Goal: Transaction & Acquisition: Purchase product/service

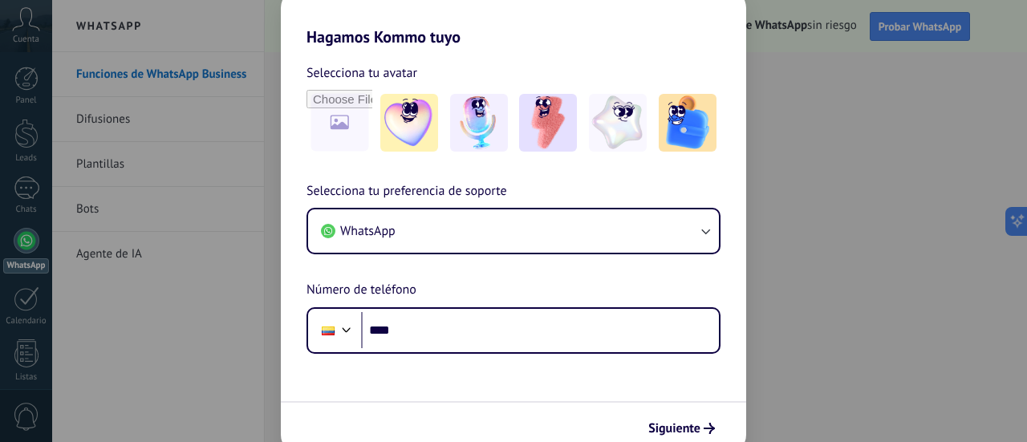
click at [341, 195] on span "Selecciona tu preferencia de soporte" at bounding box center [407, 191] width 201 height 21
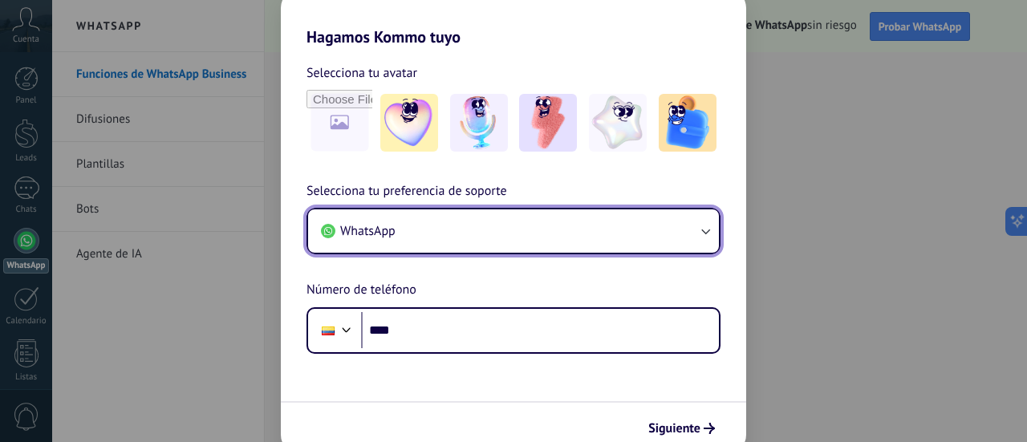
click at [605, 233] on button "WhatsApp" at bounding box center [513, 230] width 411 height 43
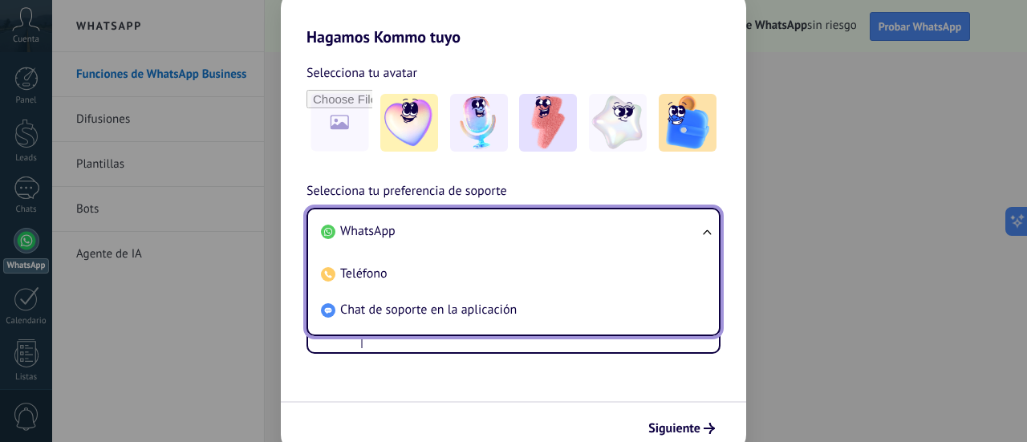
click at [605, 233] on li "WhatsApp" at bounding box center [511, 231] width 392 height 36
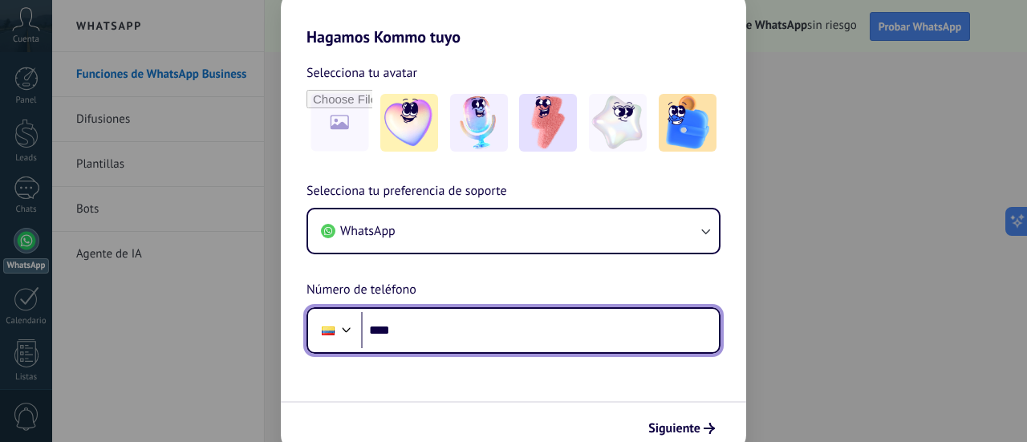
click at [542, 333] on input "****" at bounding box center [540, 330] width 358 height 37
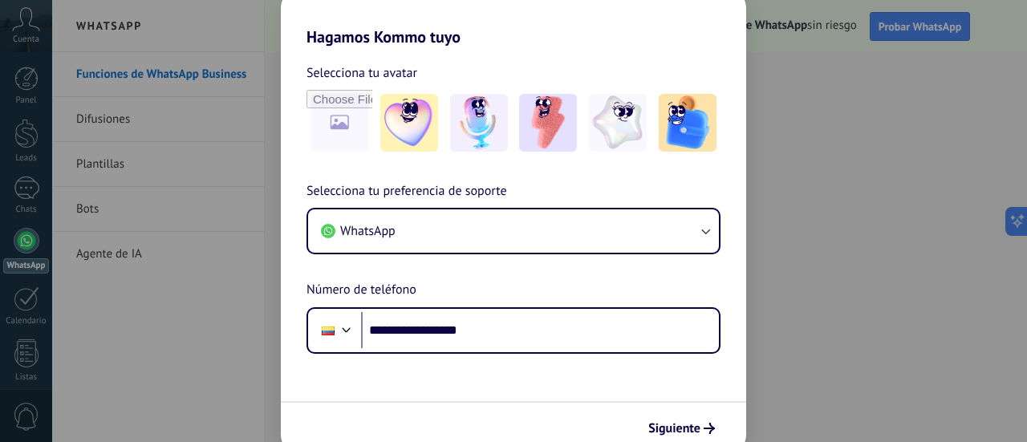
click at [701, 433] on span "Siguiente" at bounding box center [681, 428] width 67 height 11
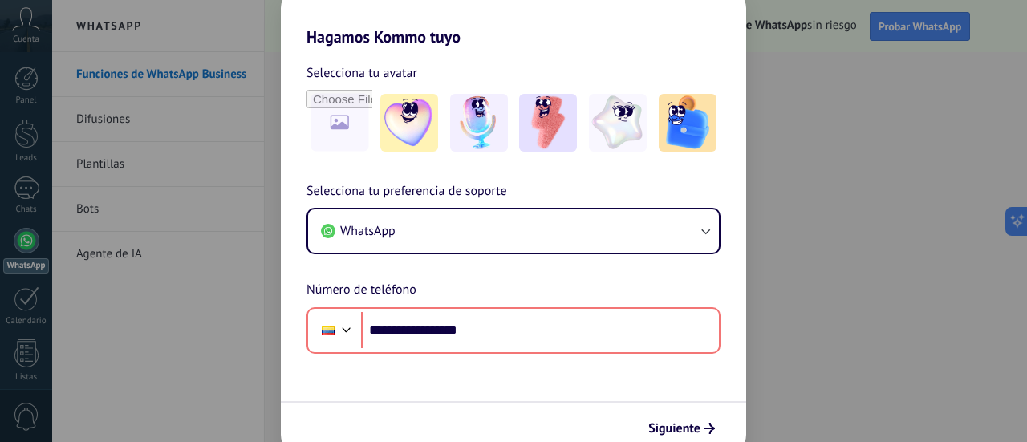
click at [697, 426] on span "Siguiente" at bounding box center [674, 428] width 52 height 11
click at [684, 425] on span "Siguiente" at bounding box center [674, 428] width 52 height 11
click at [681, 431] on span "Siguiente" at bounding box center [674, 428] width 52 height 11
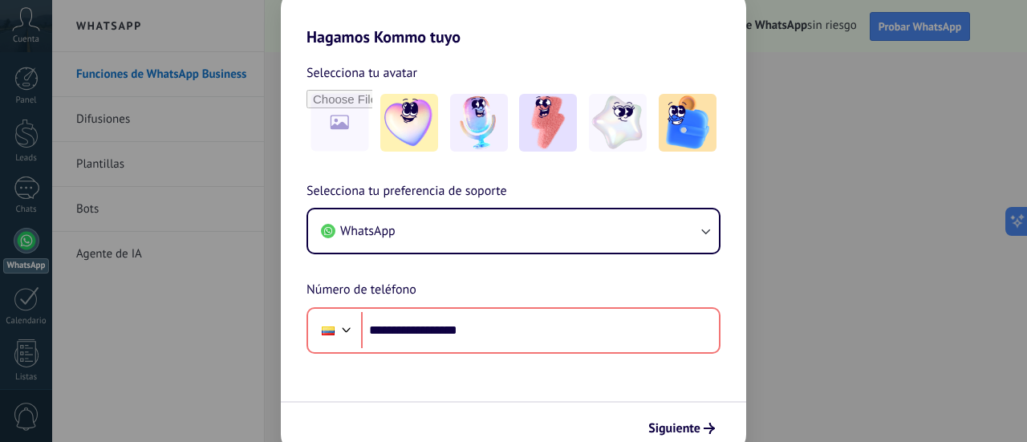
click at [681, 431] on span "Siguiente" at bounding box center [674, 428] width 52 height 11
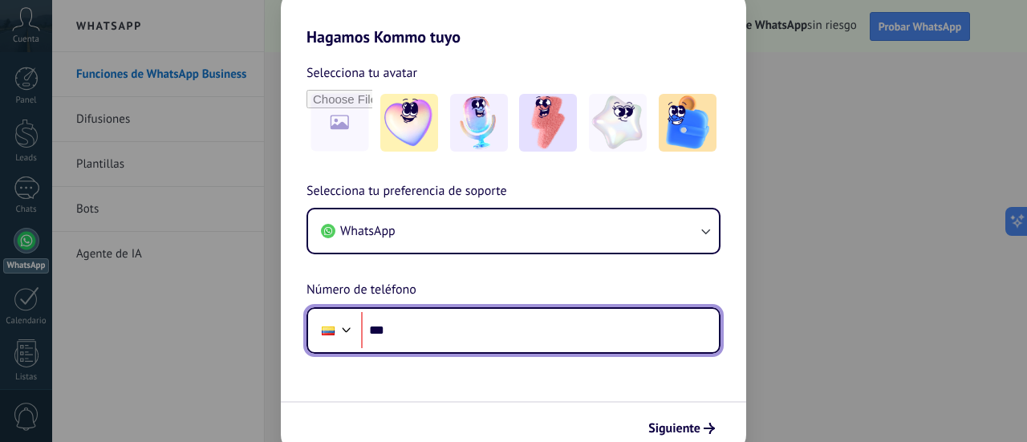
type input "**"
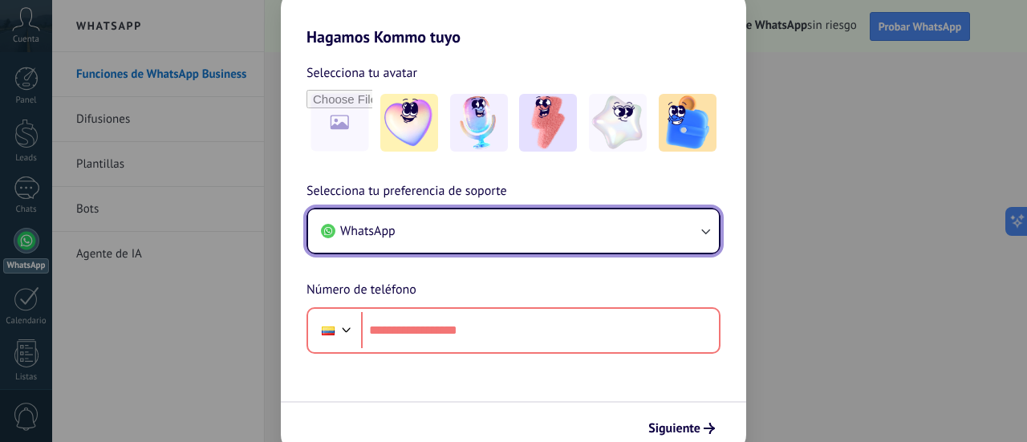
click at [520, 238] on button "WhatsApp" at bounding box center [513, 230] width 411 height 43
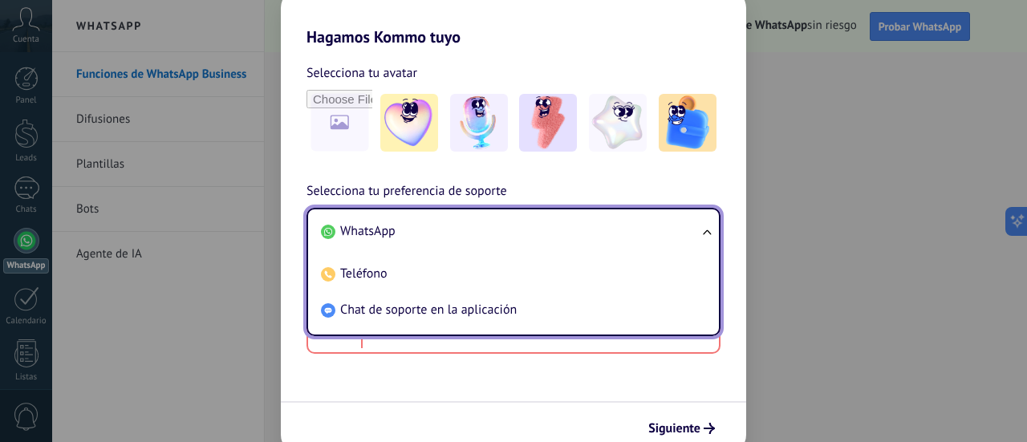
click at [443, 234] on li "WhatsApp" at bounding box center [511, 231] width 392 height 36
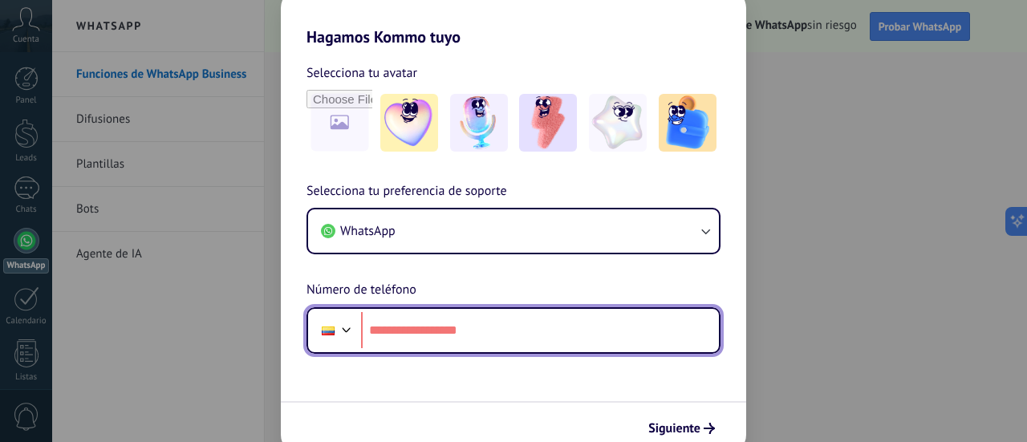
click at [438, 336] on input "tel" at bounding box center [540, 330] width 358 height 37
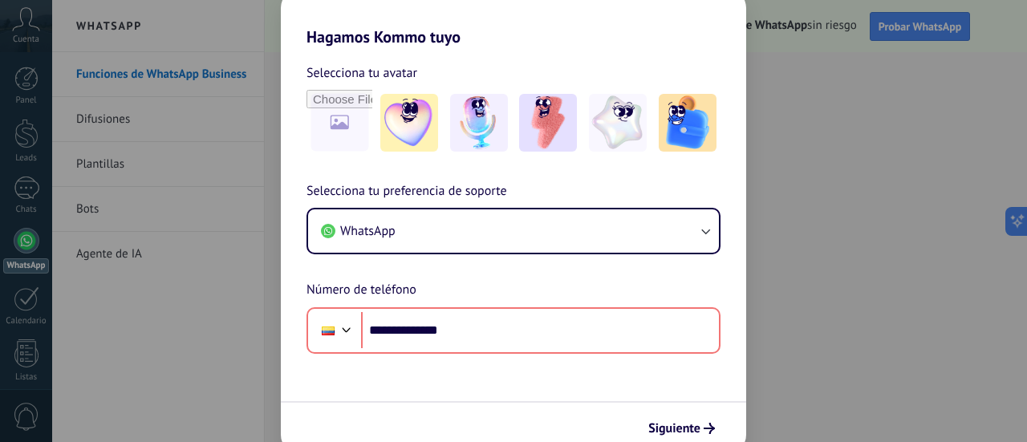
click at [492, 370] on form "**********" at bounding box center [513, 251] width 465 height 408
click at [663, 428] on span "Siguiente" at bounding box center [674, 428] width 52 height 11
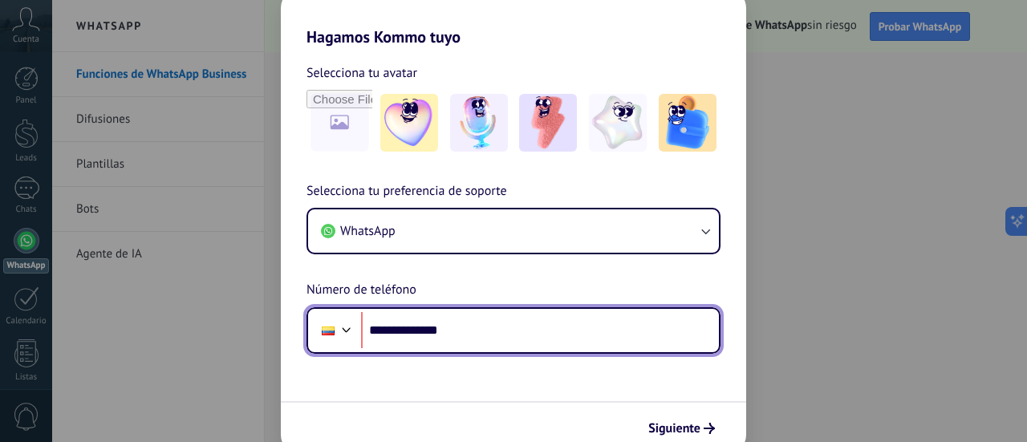
click at [507, 327] on input "**********" at bounding box center [540, 330] width 358 height 37
type input "**"
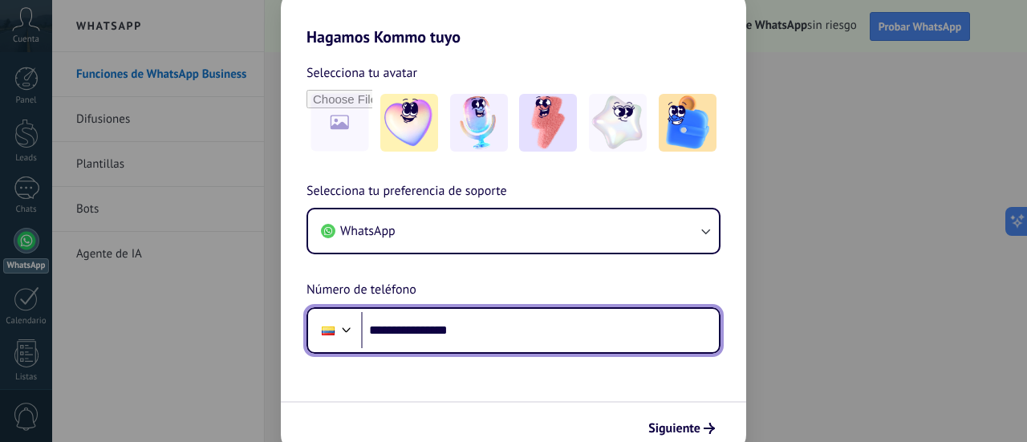
type input "**********"
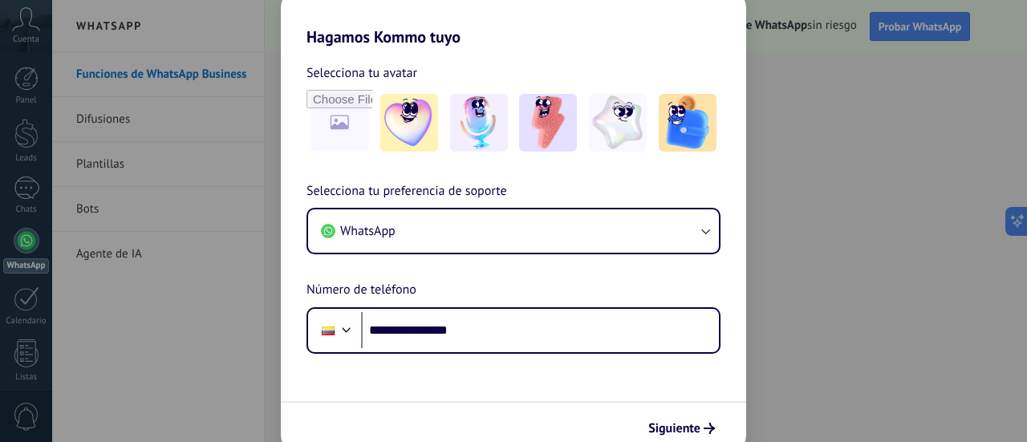
click at [687, 423] on span "Siguiente" at bounding box center [674, 428] width 52 height 11
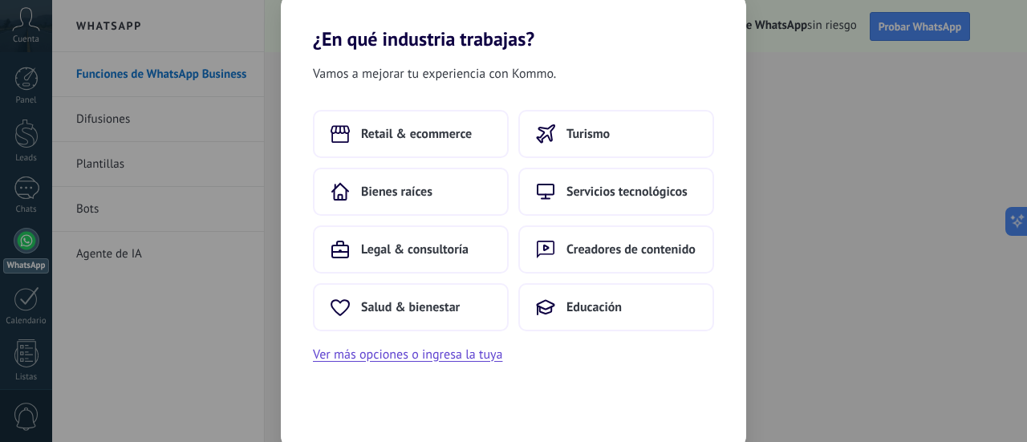
click at [633, 190] on span "Servicios tecnológicos" at bounding box center [627, 192] width 121 height 16
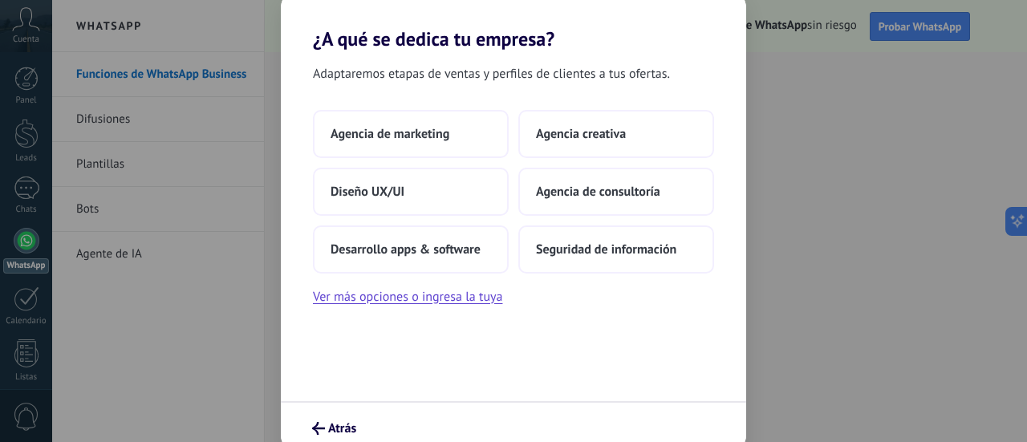
click at [442, 293] on button "Ver más opciones o ingresa la tuya" at bounding box center [407, 296] width 189 height 21
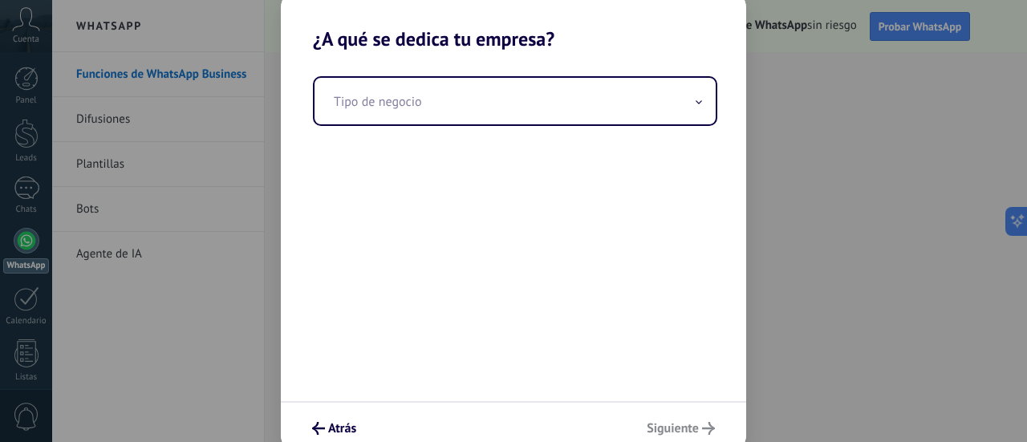
click at [521, 118] on input "text" at bounding box center [515, 101] width 401 height 47
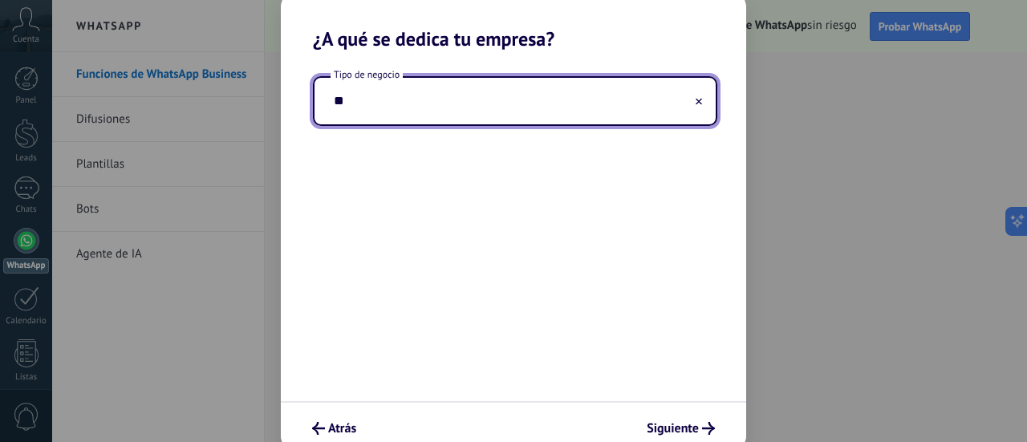
type input "*"
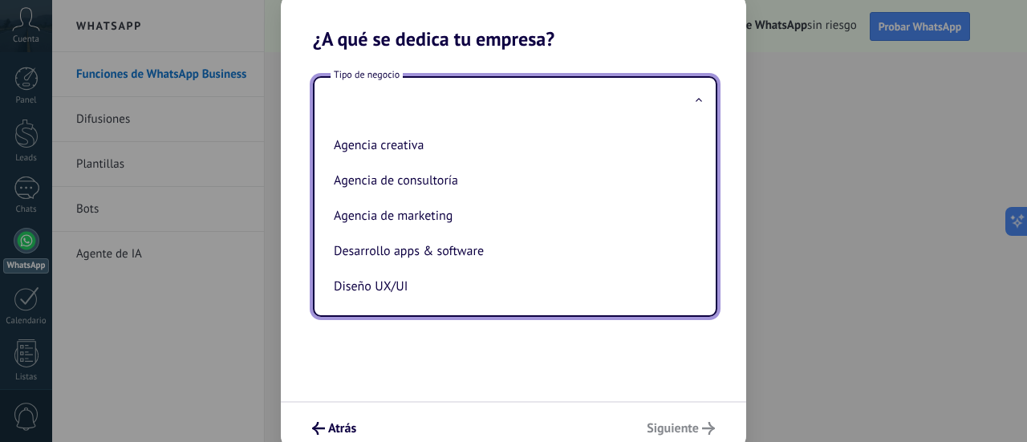
click at [520, 335] on div "Tipo de negocio Agencia creativa Agencia de consultoría Agencia de marketing De…" at bounding box center [513, 226] width 465 height 351
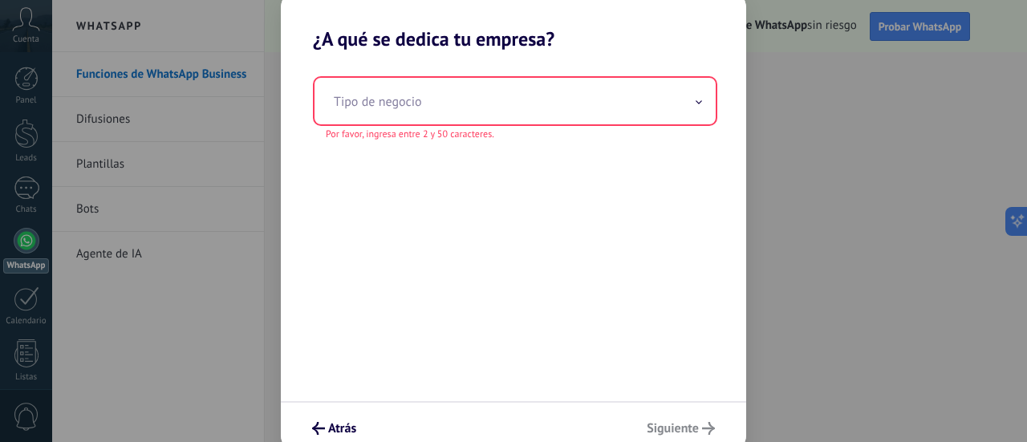
drag, startPoint x: 520, startPoint y: 335, endPoint x: 459, endPoint y: 304, distance: 68.2
click at [459, 304] on div "Tipo de negocio Por favor, ingresa entre 2 y 50 caracteres." at bounding box center [513, 226] width 465 height 351
click at [319, 419] on button "Atrás" at bounding box center [334, 428] width 59 height 27
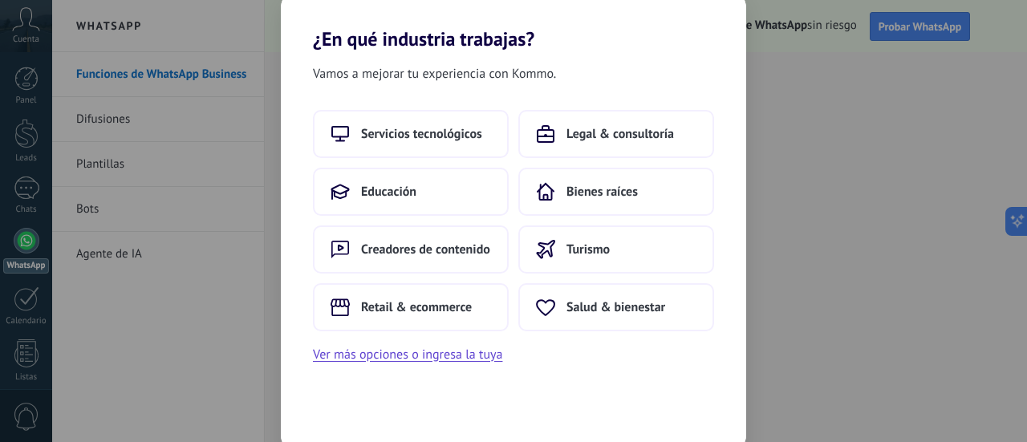
click at [450, 129] on span "Servicios tecnológicos" at bounding box center [421, 134] width 121 height 16
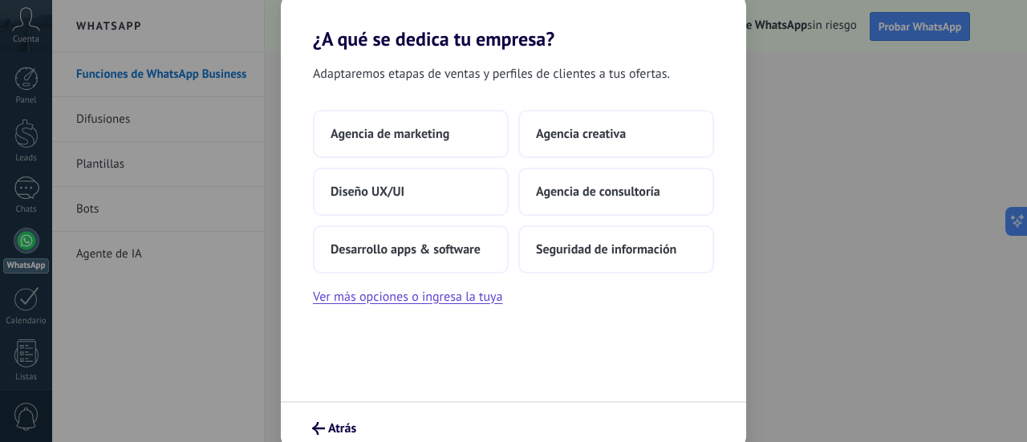
click at [449, 247] on span "Desarrollo apps & software" at bounding box center [406, 250] width 150 height 16
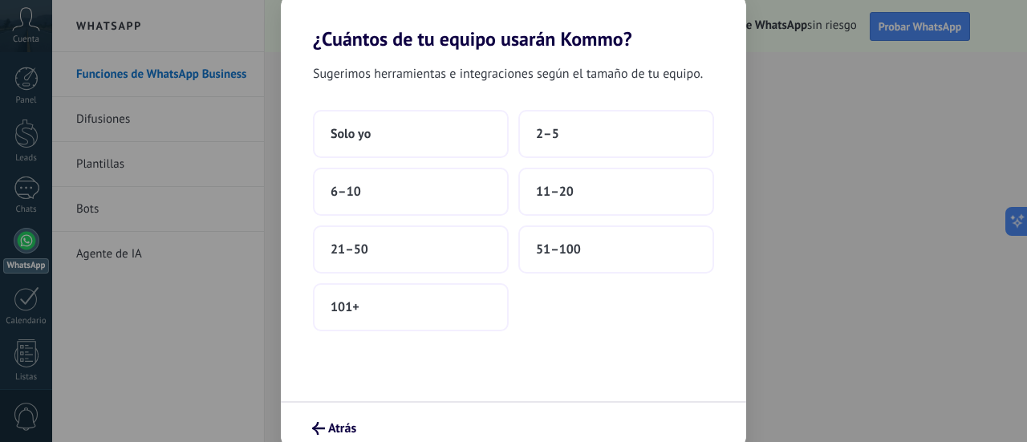
click at [601, 135] on button "2–5" at bounding box center [616, 134] width 196 height 48
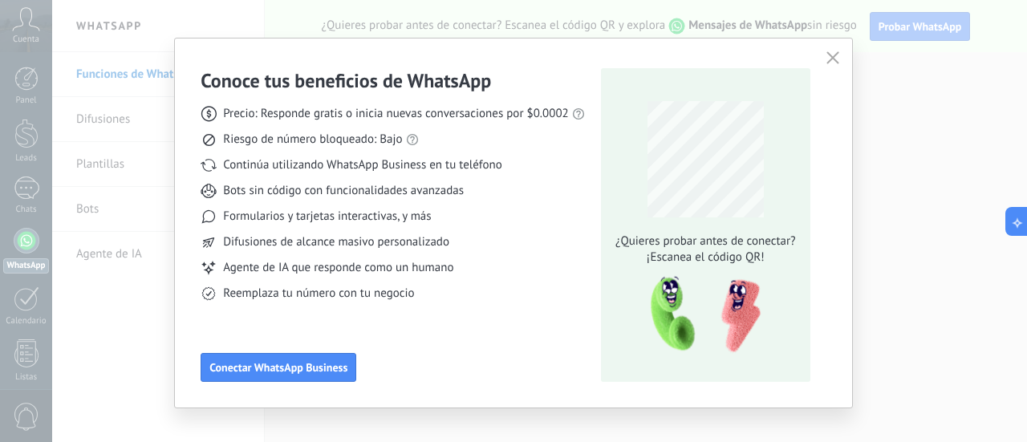
scroll to position [32, 0]
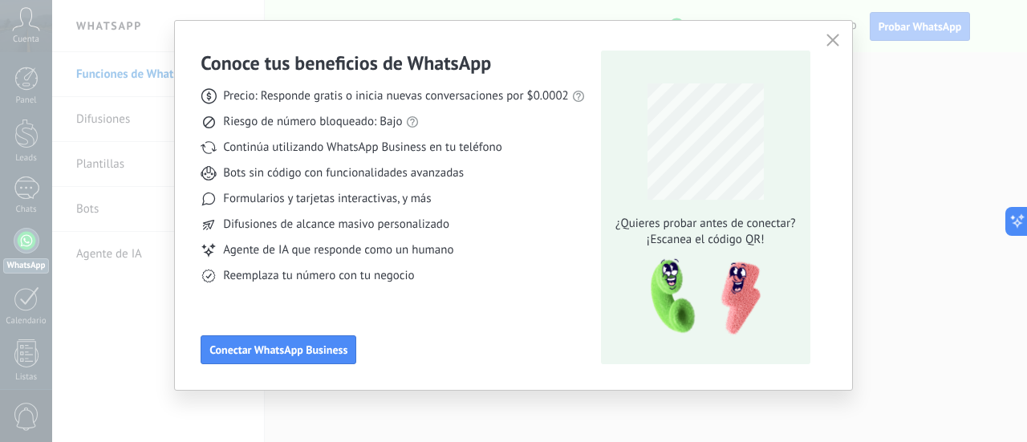
click at [323, 357] on button "Conectar WhatsApp Business" at bounding box center [279, 349] width 156 height 29
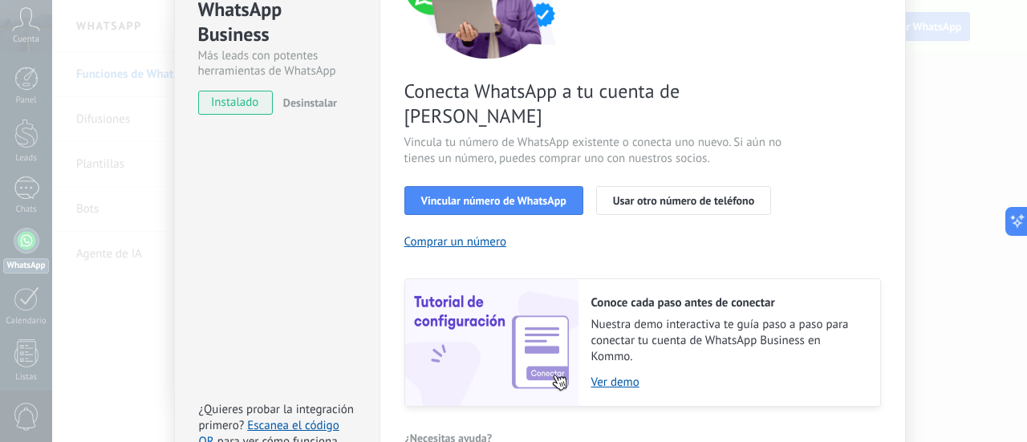
scroll to position [69, 0]
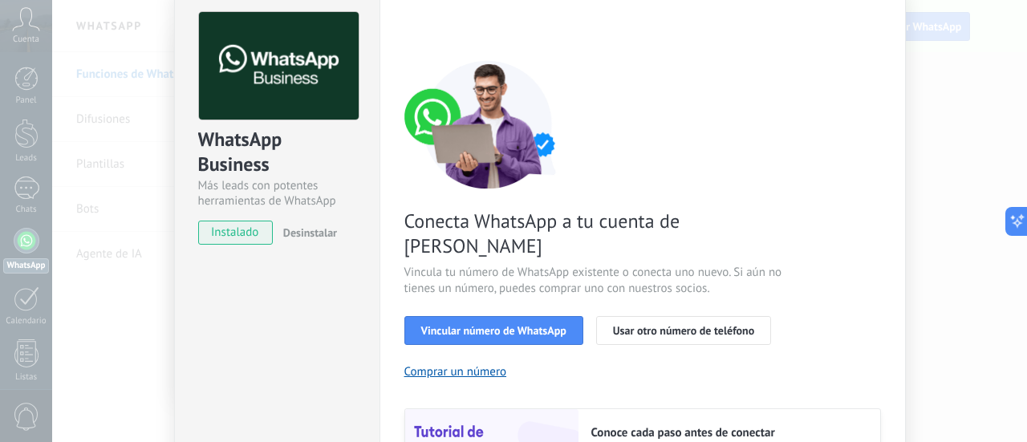
click at [478, 316] on button "Vincular número de WhatsApp" at bounding box center [493, 330] width 179 height 29
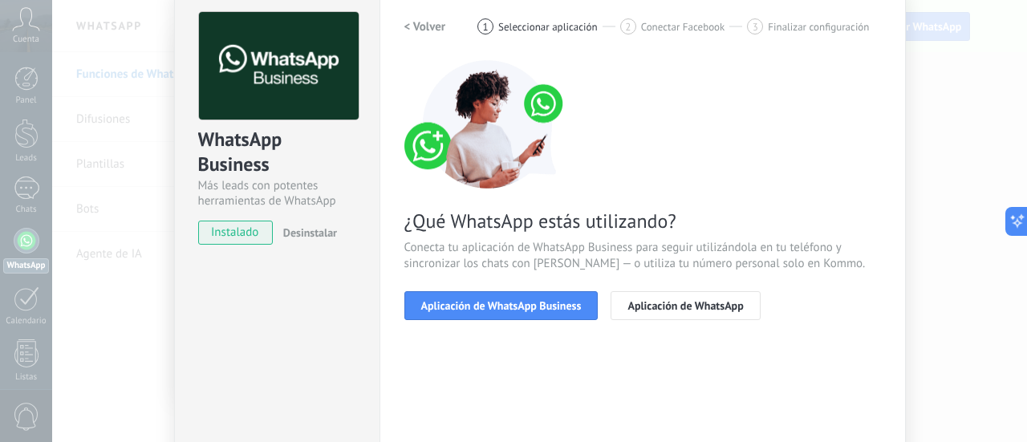
click at [536, 311] on span "Aplicación de WhatsApp Business" at bounding box center [501, 305] width 160 height 11
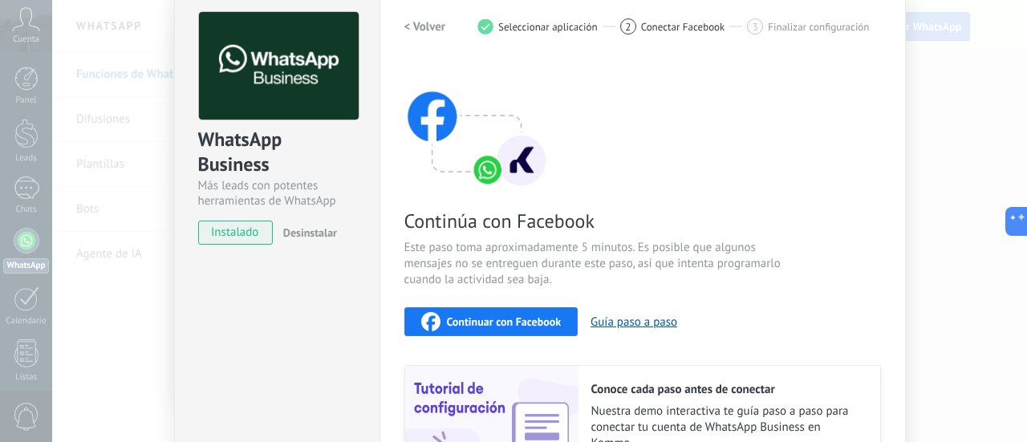
click at [454, 318] on span "Continuar con Facebook" at bounding box center [504, 321] width 115 height 11
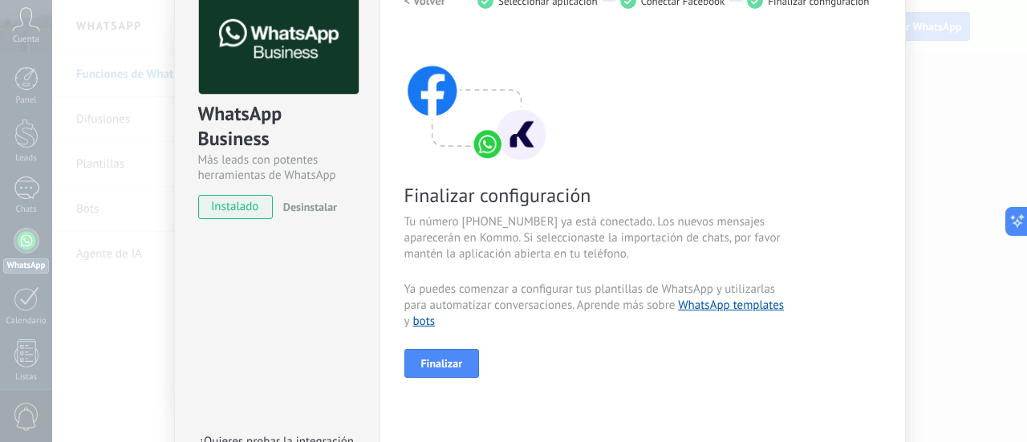
scroll to position [96, 0]
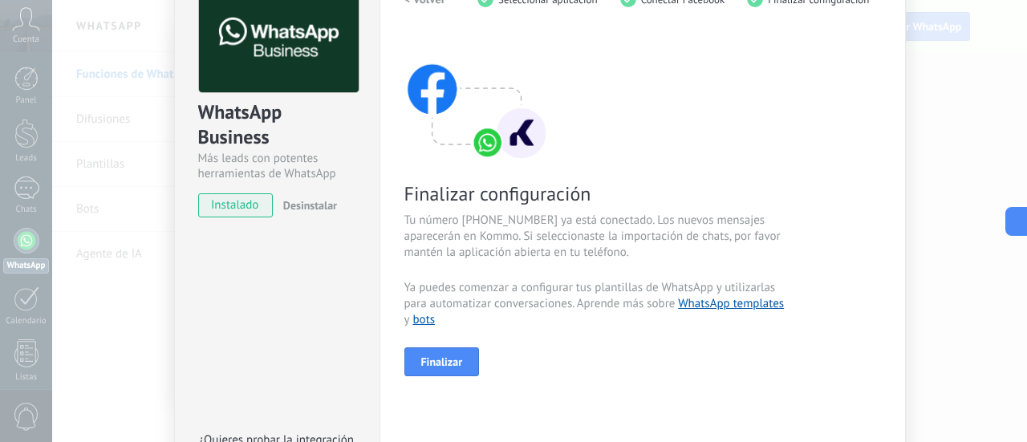
click at [443, 364] on span "Finalizar" at bounding box center [442, 361] width 42 height 11
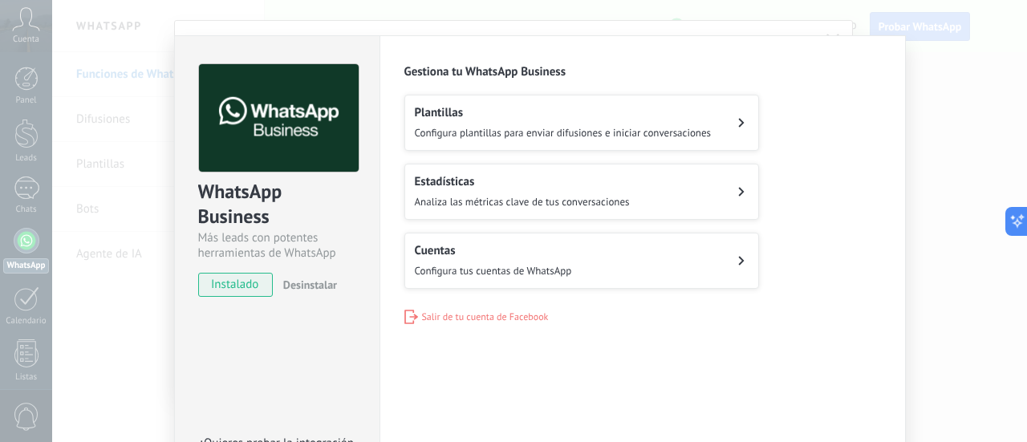
scroll to position [0, 0]
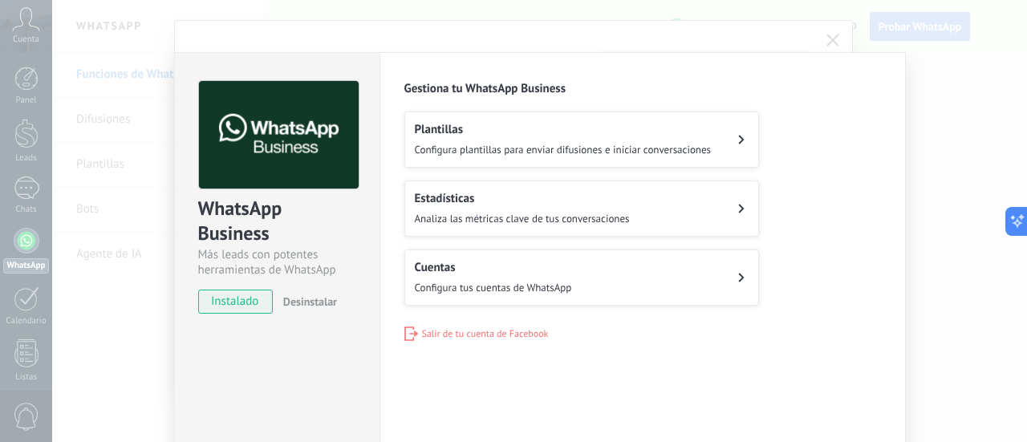
click at [957, 239] on div "WhatsApp Business Más leads con potentes herramientas de WhatsApp instalado Des…" at bounding box center [539, 221] width 975 height 442
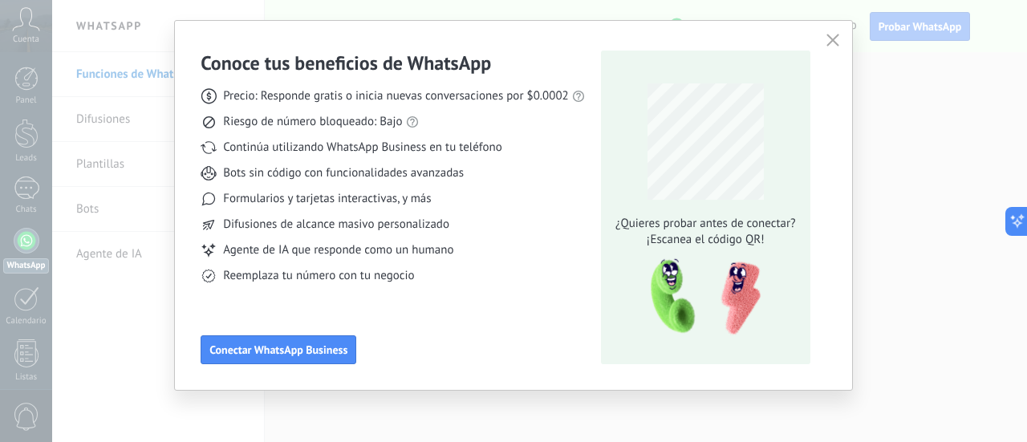
click at [828, 44] on icon "button" at bounding box center [833, 40] width 13 height 13
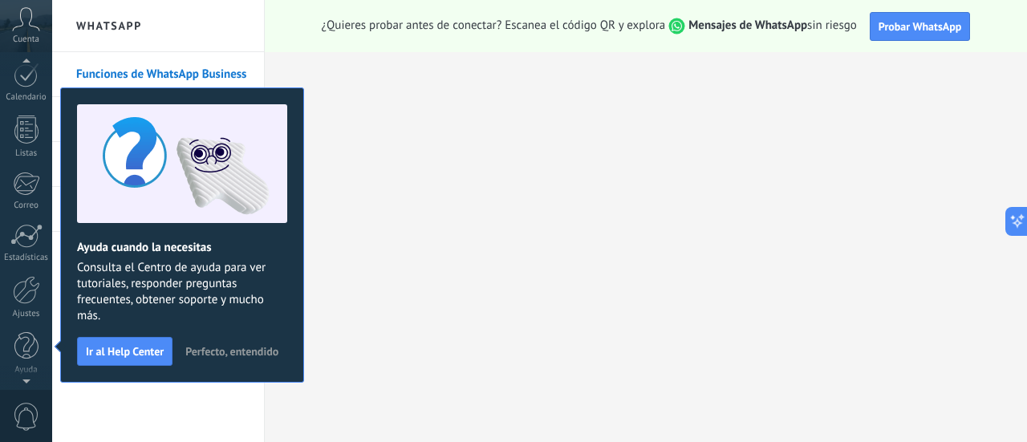
scroll to position [46, 0]
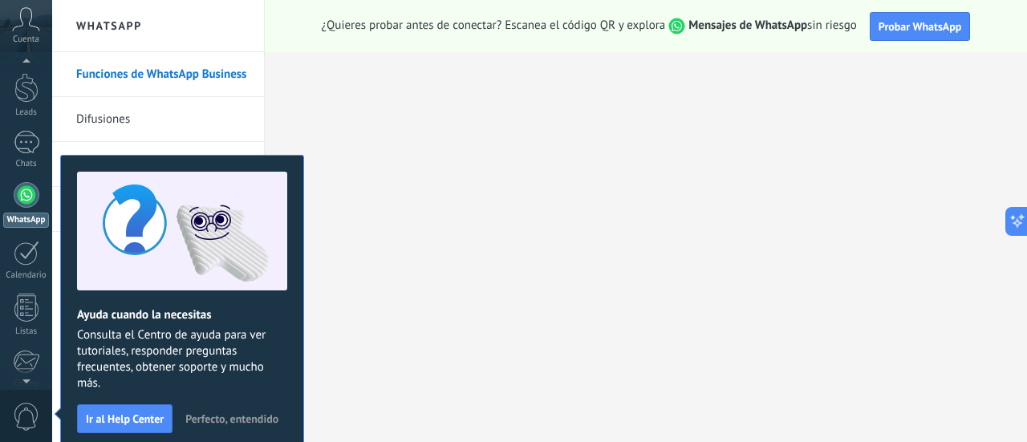
click at [236, 413] on span "Perfecto, entendido" at bounding box center [231, 418] width 93 height 11
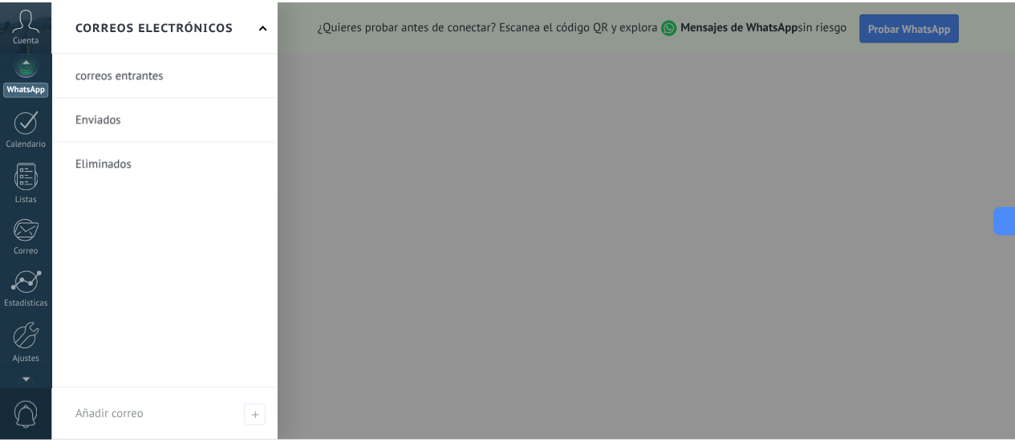
scroll to position [224, 0]
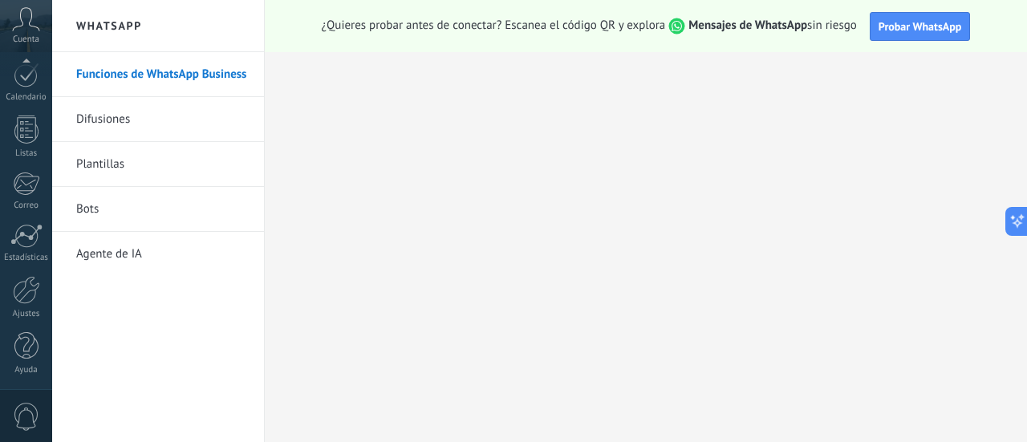
click at [30, 292] on div at bounding box center [26, 290] width 27 height 28
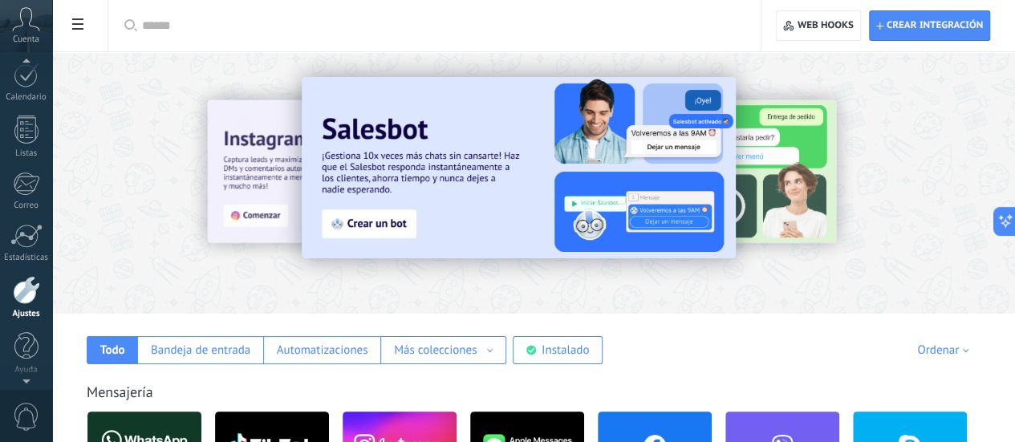
scroll to position [211, 0]
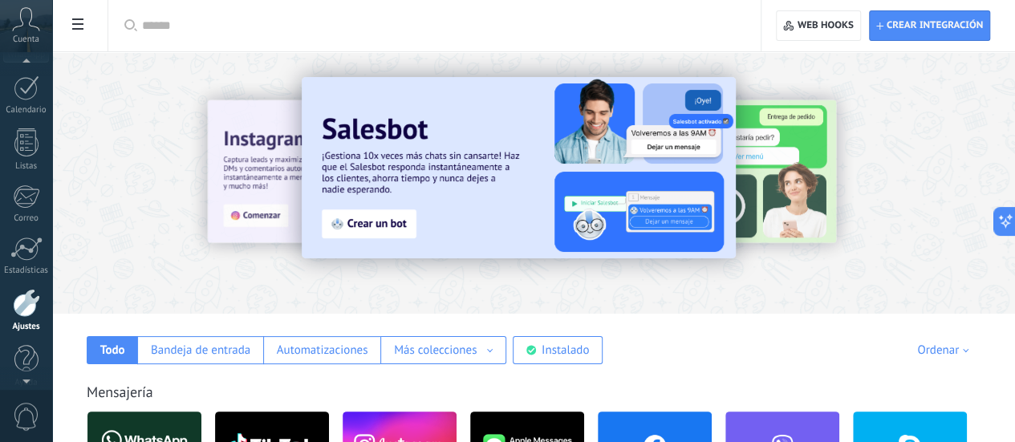
click at [16, 20] on icon at bounding box center [26, 19] width 28 height 24
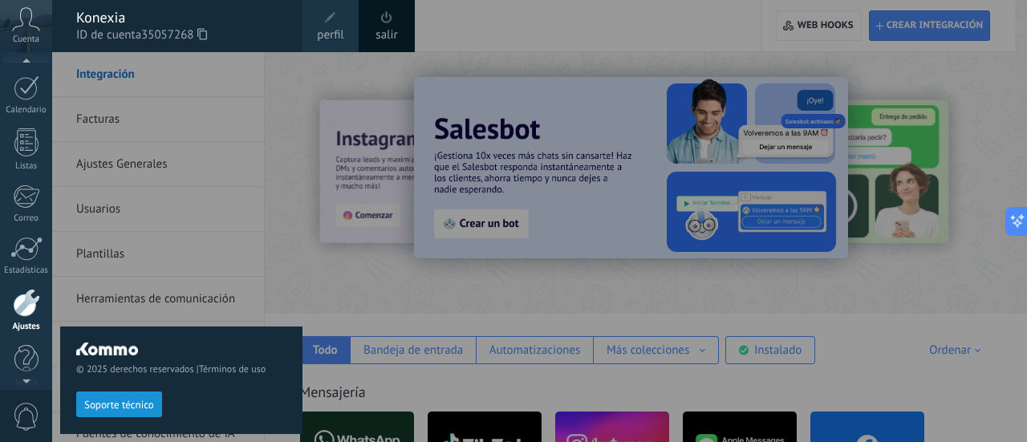
scroll to position [201, 0]
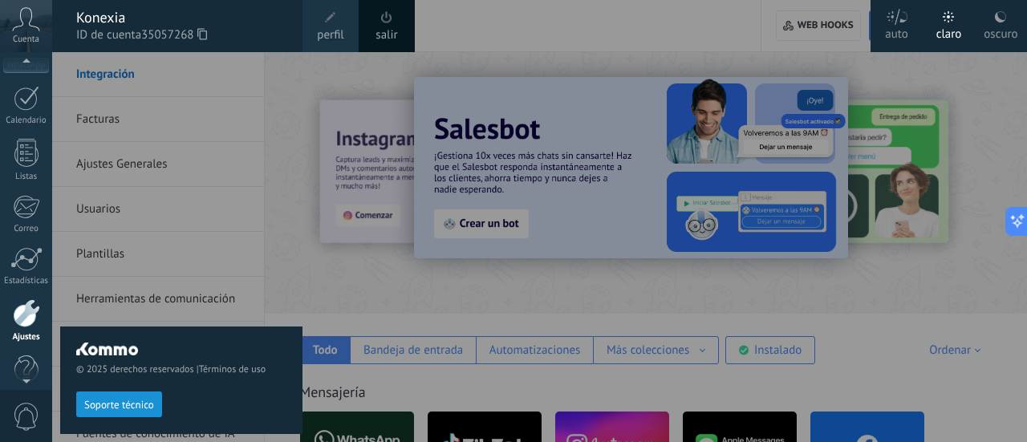
click at [221, 145] on div "© 2025 derechos reservados | Términos de uso Soporte técnico" at bounding box center [181, 247] width 242 height 390
click at [245, 207] on div "© 2025 derechos reservados | Términos de uso Soporte técnico" at bounding box center [181, 247] width 242 height 390
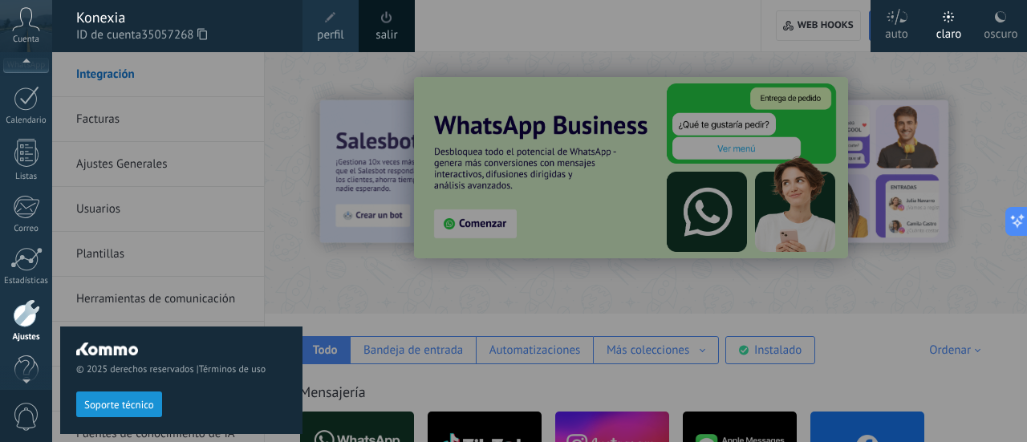
click at [245, 207] on div "© 2025 derechos reservados | Términos de uso Soporte técnico" at bounding box center [181, 247] width 242 height 390
click at [138, 168] on div "© 2025 derechos reservados | Términos de uso Soporte técnico" at bounding box center [181, 247] width 242 height 390
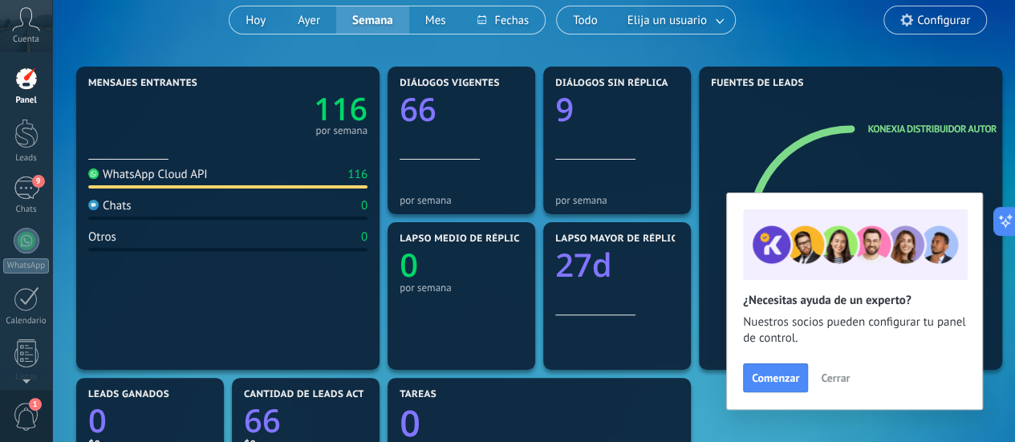
scroll to position [116, 0]
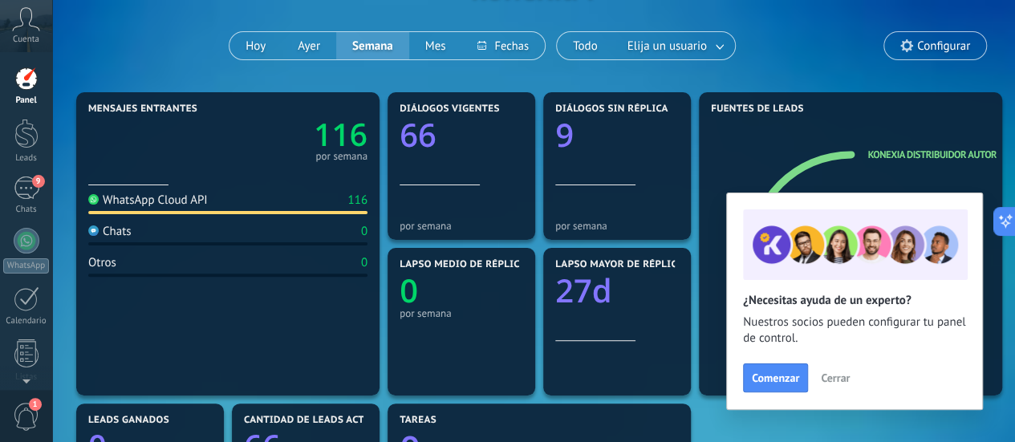
click at [20, 137] on div at bounding box center [26, 134] width 24 height 30
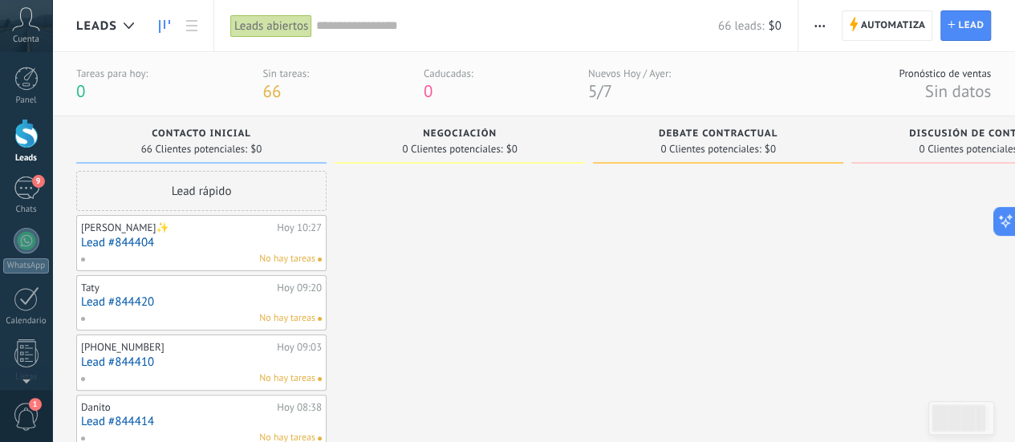
click at [20, 194] on div "9" at bounding box center [27, 188] width 26 height 23
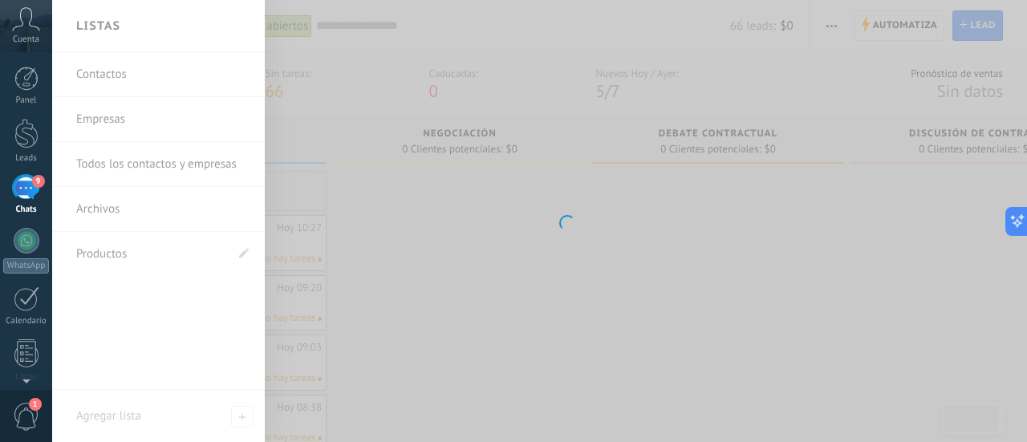
click at [42, 201] on link "9 Chats" at bounding box center [26, 196] width 52 height 39
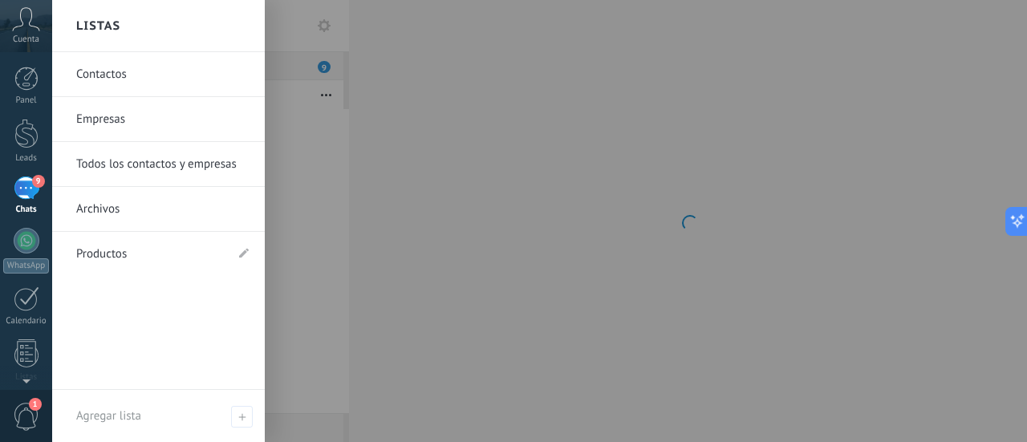
click at [330, 246] on div at bounding box center [565, 221] width 1027 height 442
click at [30, 186] on div "9" at bounding box center [27, 188] width 26 height 23
click at [489, 160] on div at bounding box center [565, 221] width 1027 height 442
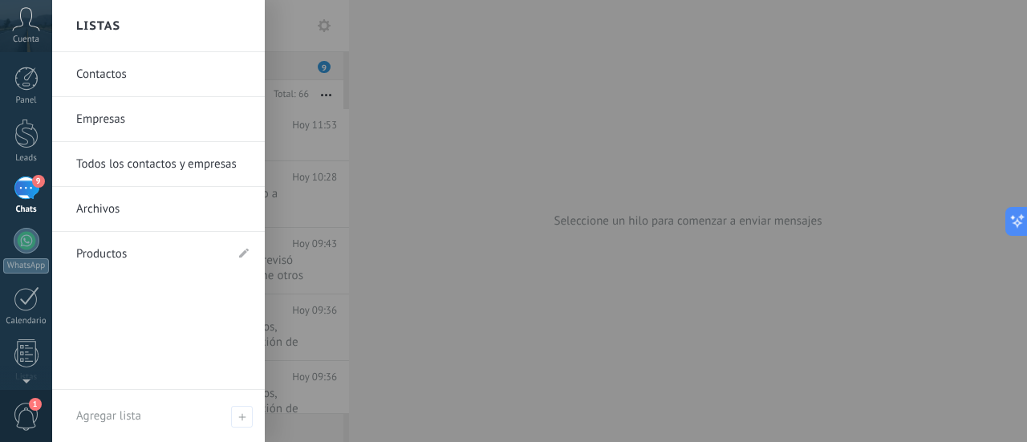
click at [489, 160] on div at bounding box center [565, 221] width 1027 height 442
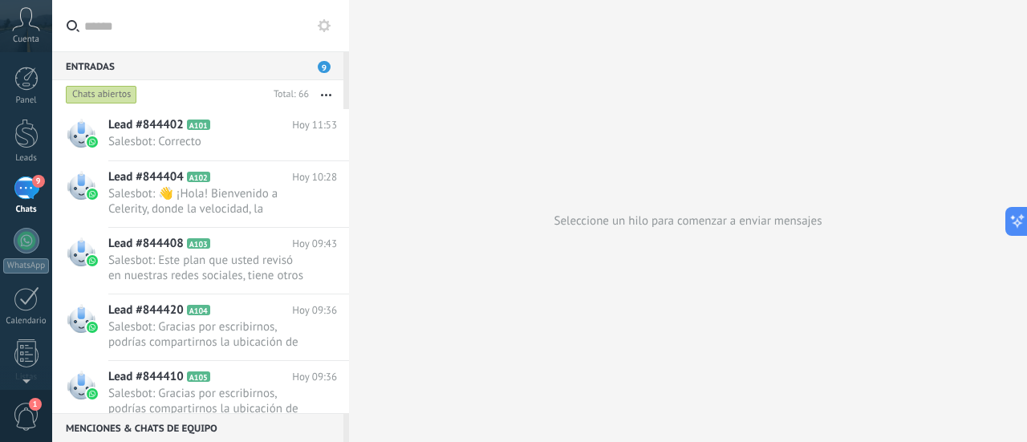
click at [27, 251] on div at bounding box center [27, 241] width 26 height 26
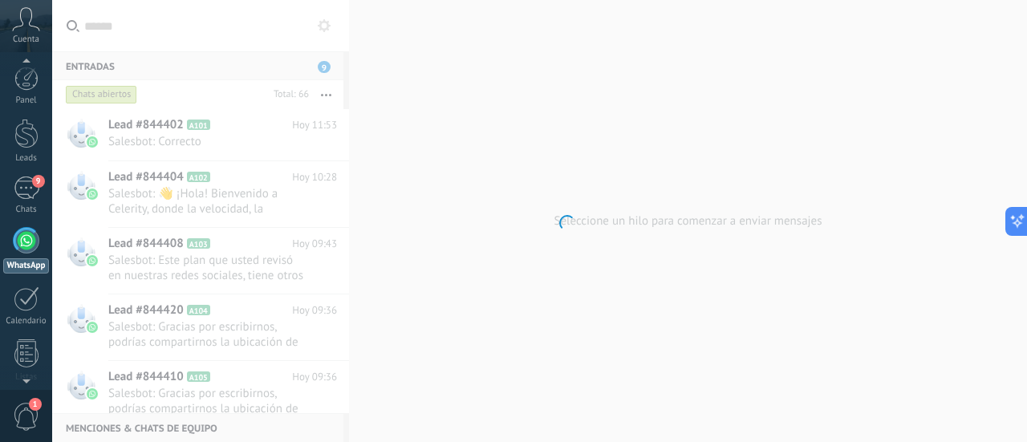
scroll to position [46, 0]
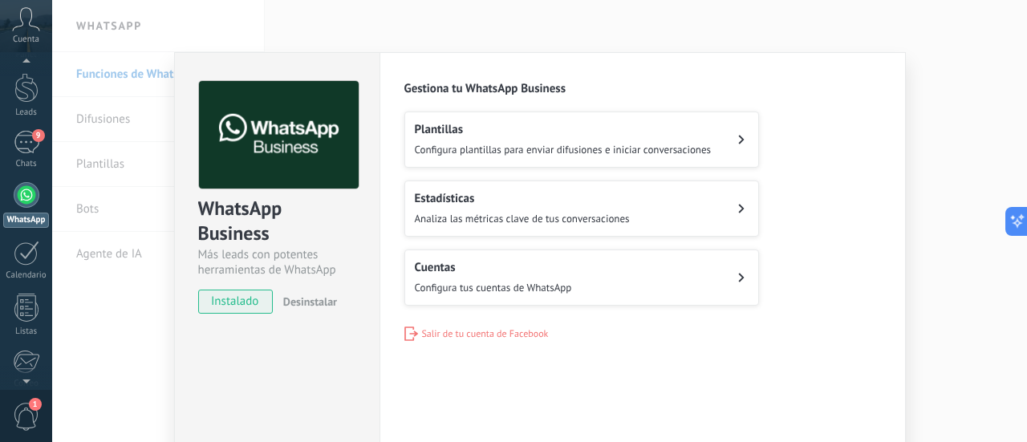
click at [443, 269] on h2 "Cuentas" at bounding box center [493, 267] width 157 height 15
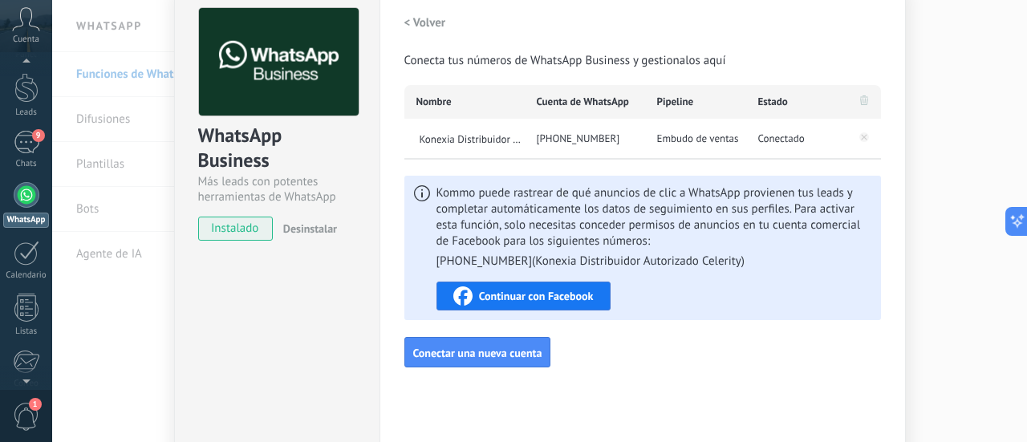
scroll to position [74, 0]
click at [422, 26] on h2 "< Volver" at bounding box center [425, 21] width 42 height 15
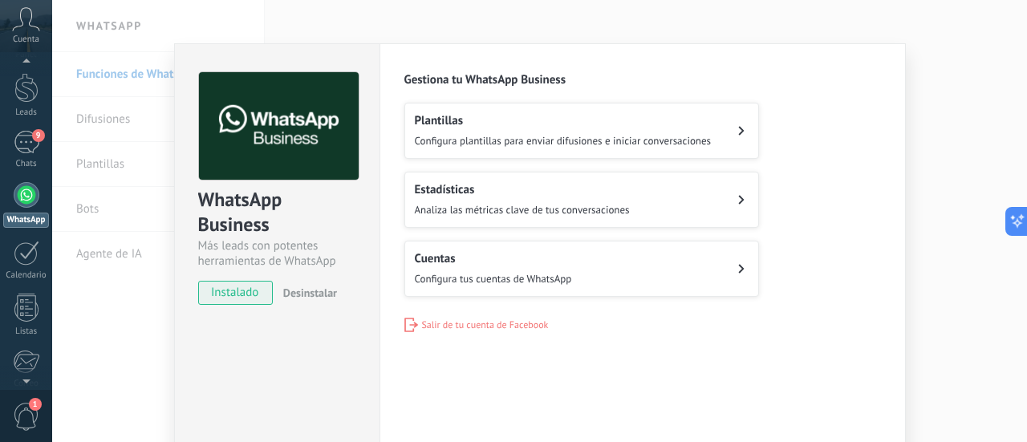
scroll to position [2, 0]
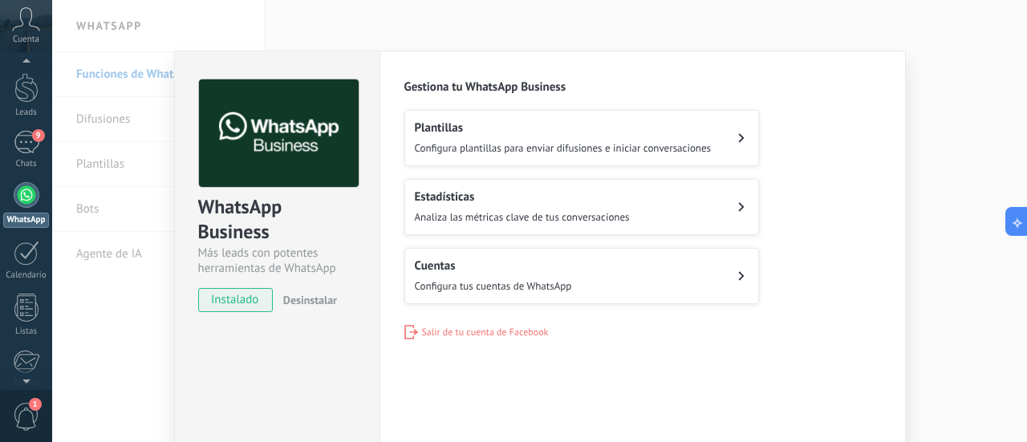
click at [605, 282] on button "Cuentas Configura tus cuentas de WhatsApp" at bounding box center [581, 276] width 355 height 56
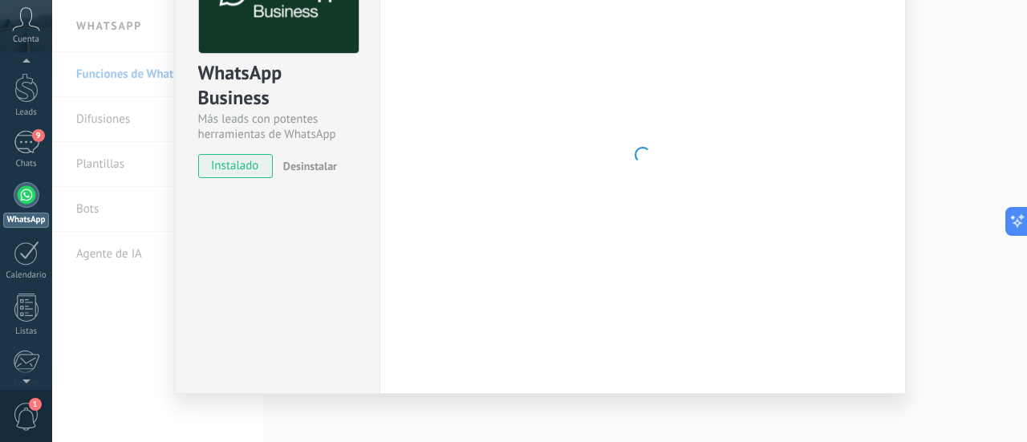
scroll to position [136, 0]
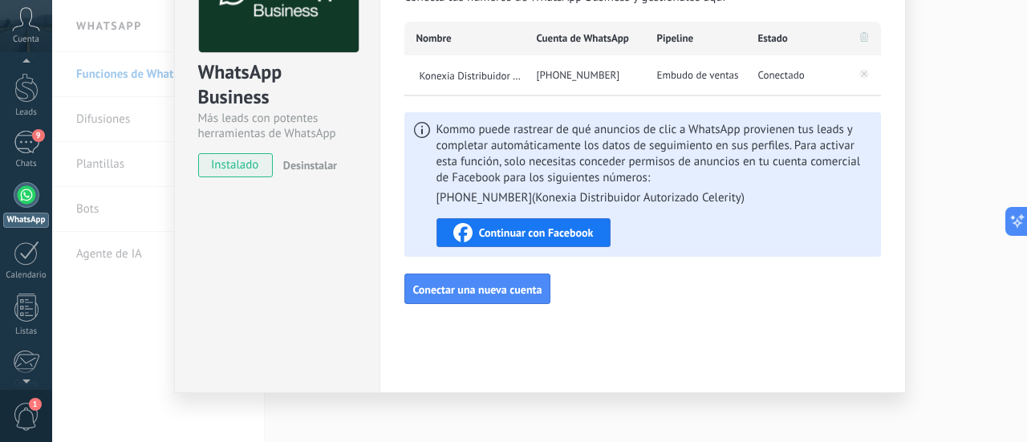
click at [485, 284] on span "Conectar una nueva cuenta" at bounding box center [477, 289] width 129 height 11
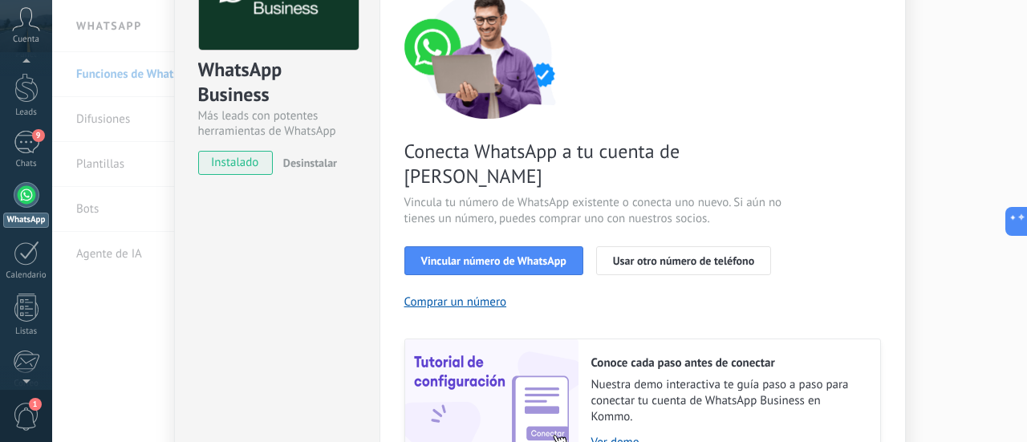
scroll to position [138, 0]
click at [512, 256] on span "Vincular número de WhatsApp" at bounding box center [493, 261] width 145 height 11
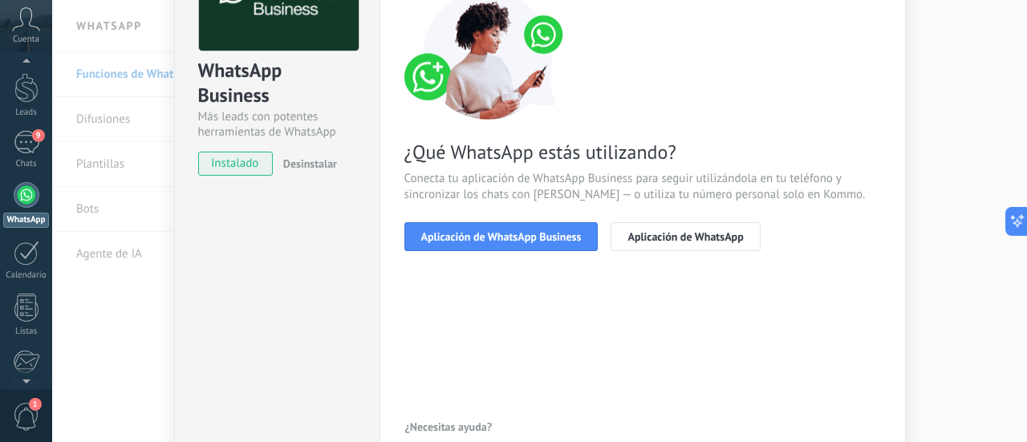
click at [508, 236] on span "Aplicación de WhatsApp Business" at bounding box center [501, 236] width 160 height 11
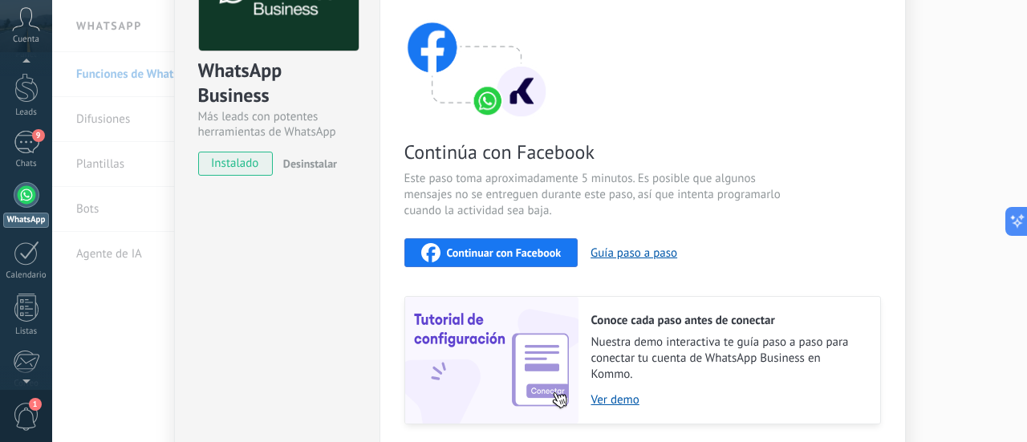
click at [530, 254] on span "Continuar con Facebook" at bounding box center [504, 252] width 115 height 11
click at [899, 127] on div "Configuraciones Autorizaciones This tab logs the users who have granted integra…" at bounding box center [643, 205] width 526 height 583
click at [920, 127] on div "WhatsApp Business Más leads con potentes herramientas de WhatsApp instalado Des…" at bounding box center [539, 221] width 975 height 442
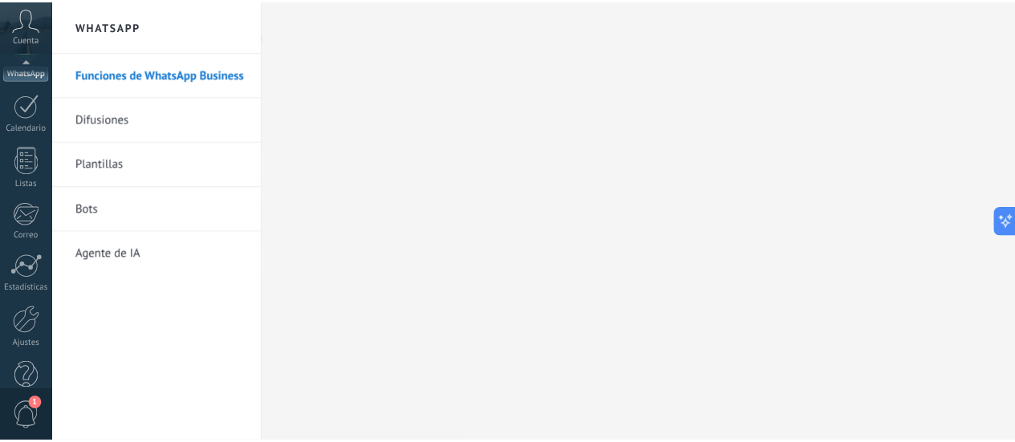
scroll to position [224, 0]
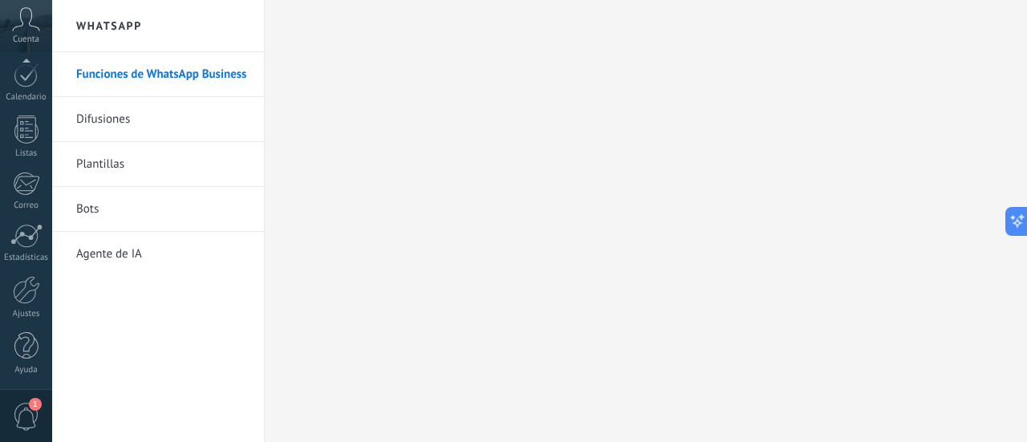
click at [26, 299] on div at bounding box center [26, 290] width 27 height 28
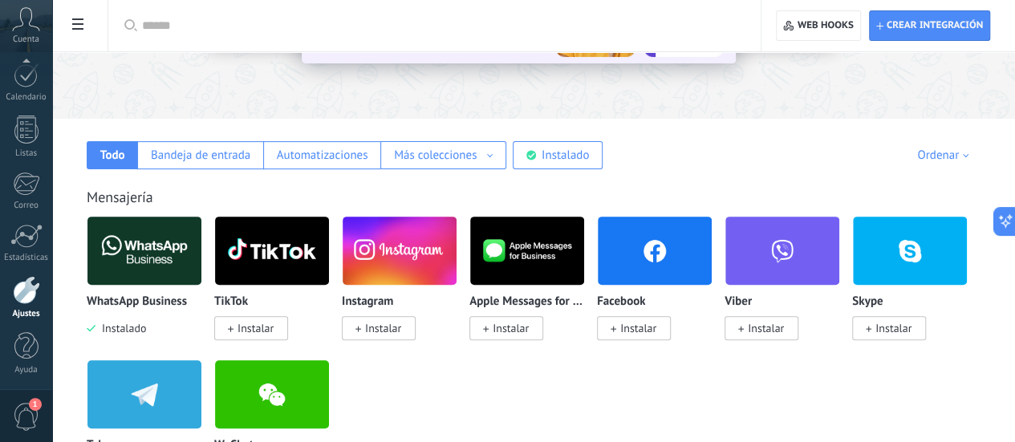
scroll to position [254, 0]
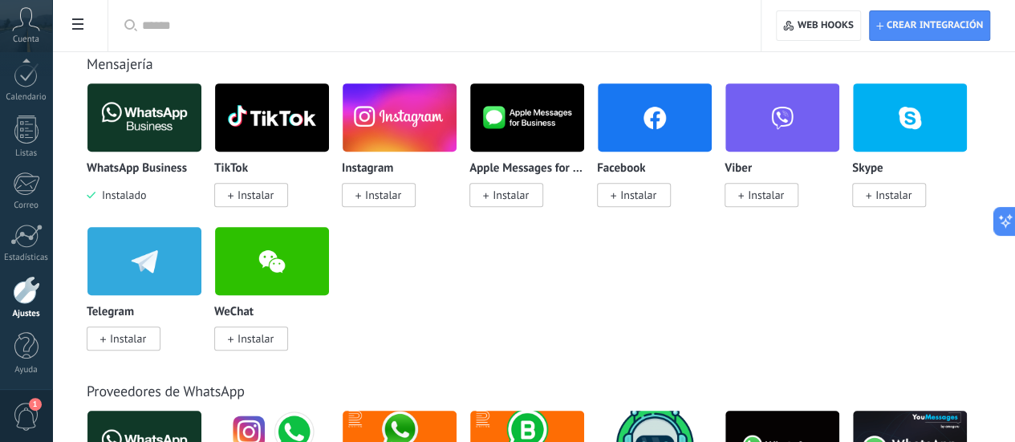
click at [952, 278] on div "WhatsApp Business Instalado TikTok Instalar Instagram Instalar Apple Messages f…" at bounding box center [542, 226] width 911 height 287
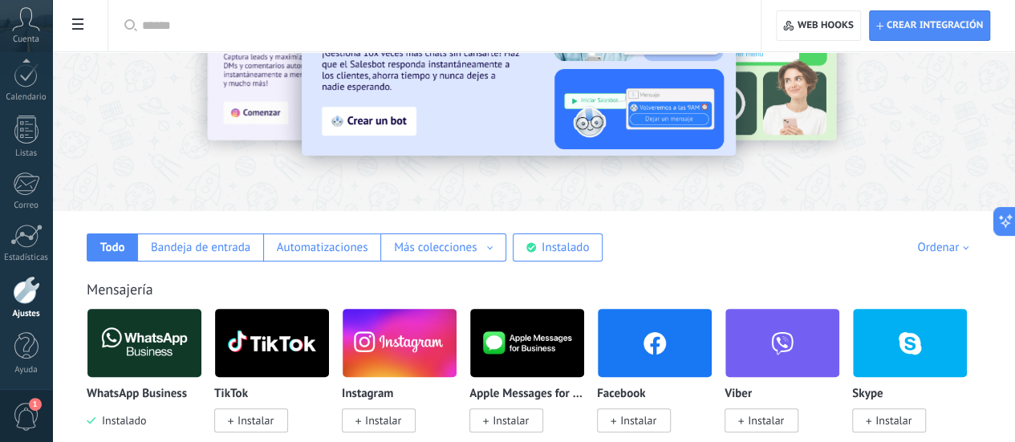
scroll to position [102, 0]
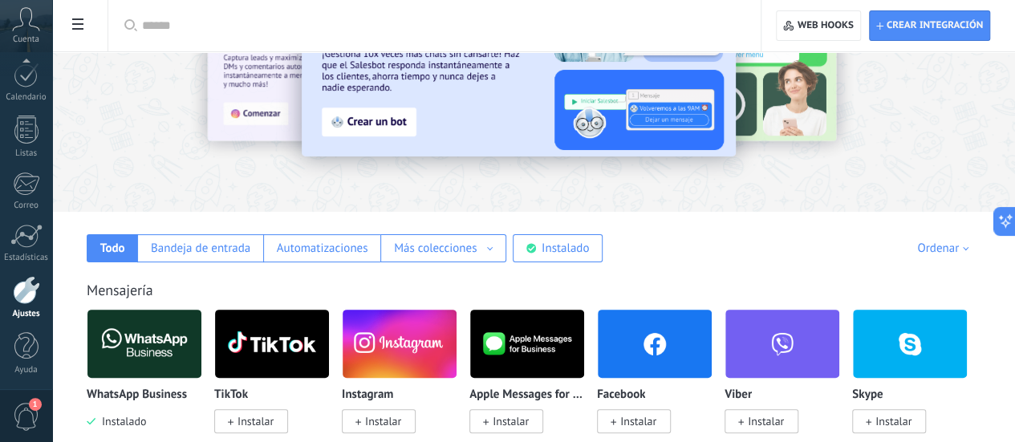
click at [518, 31] on input "text" at bounding box center [440, 26] width 596 height 17
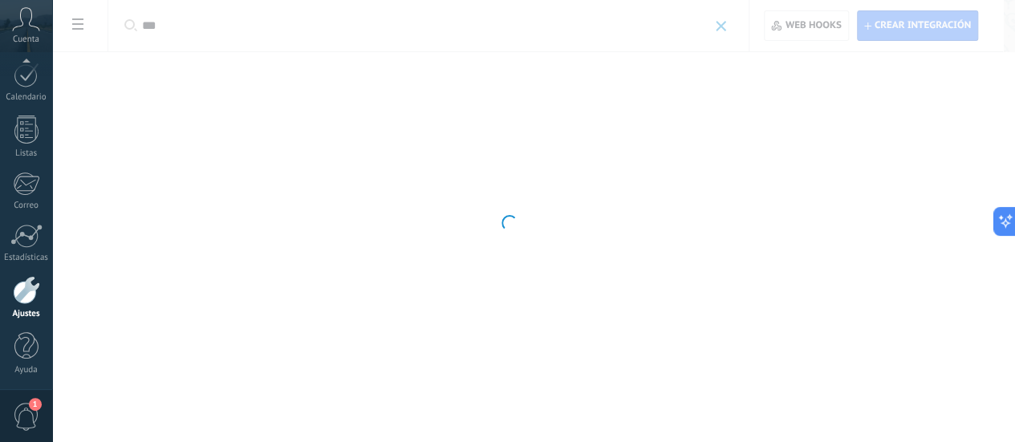
scroll to position [0, 0]
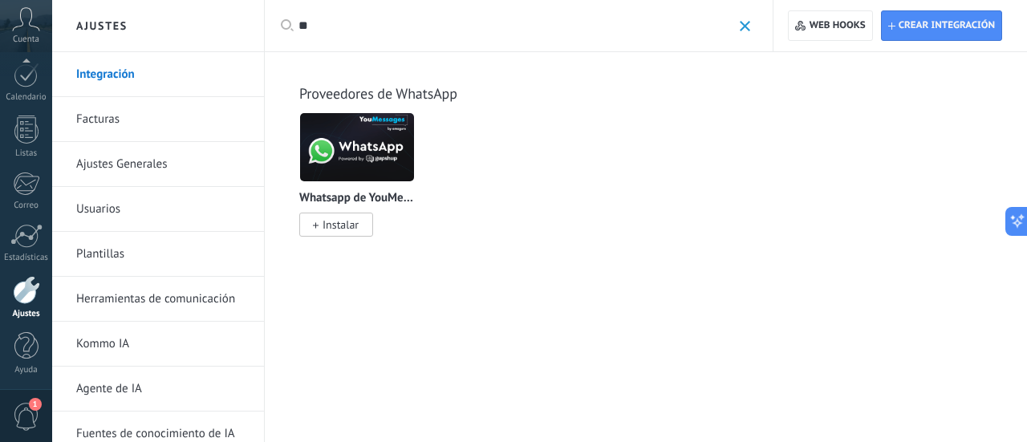
type input "*"
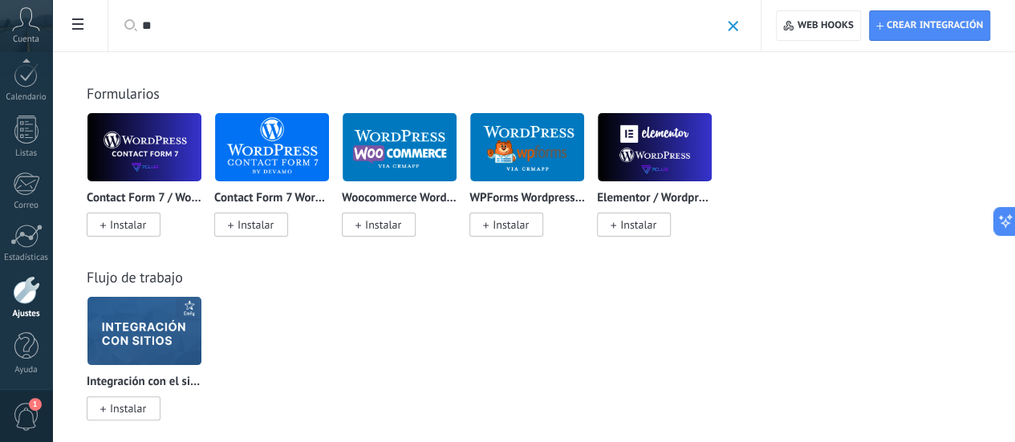
type input "*"
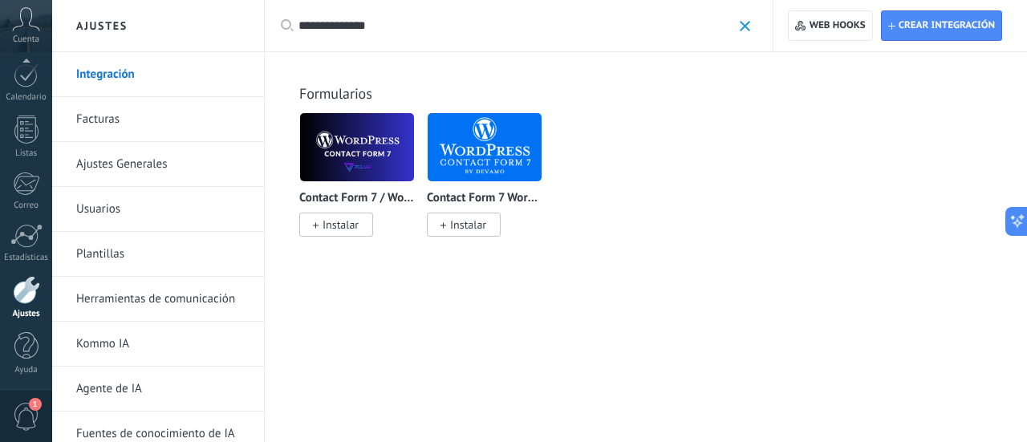
type input "**********"
click at [390, 169] on img at bounding box center [357, 147] width 114 height 78
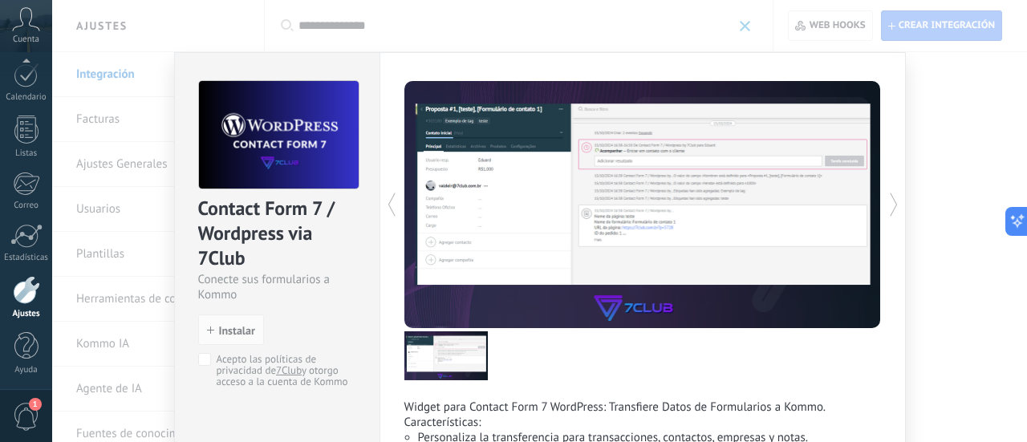
scroll to position [203, 0]
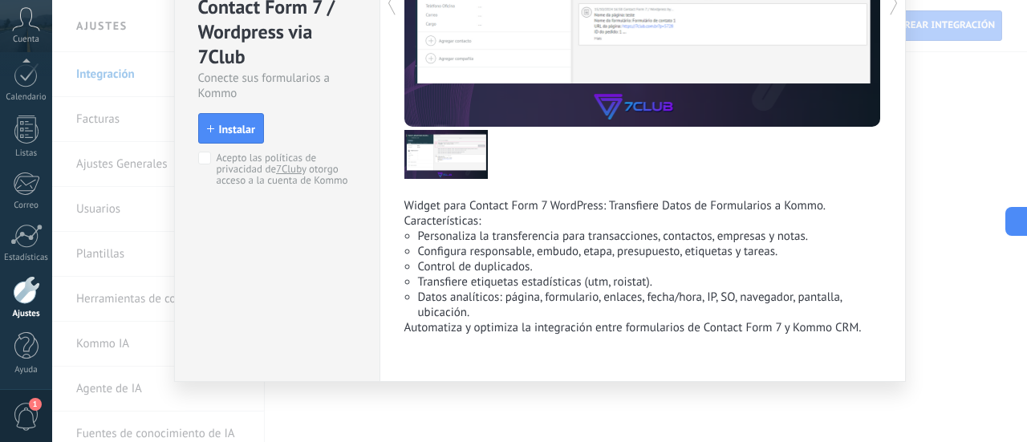
click at [225, 134] on button "Instalar" at bounding box center [231, 128] width 66 height 30
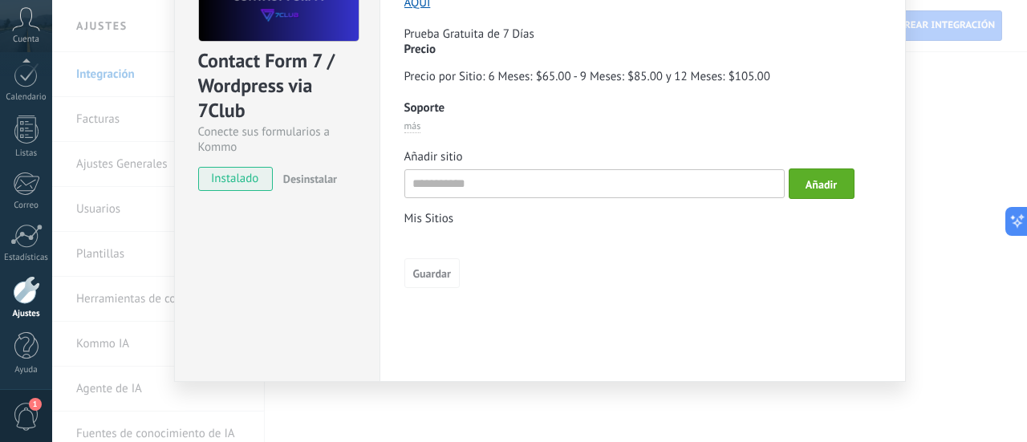
scroll to position [0, 0]
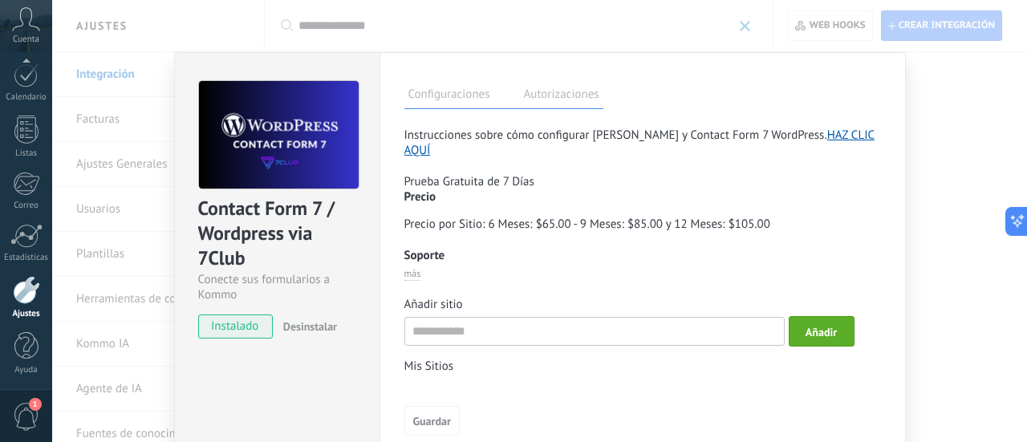
click at [985, 168] on div "Contact Form 7 / Wordpress via 7Club Conecte sus formularios a Kommo instalado …" at bounding box center [539, 221] width 975 height 442
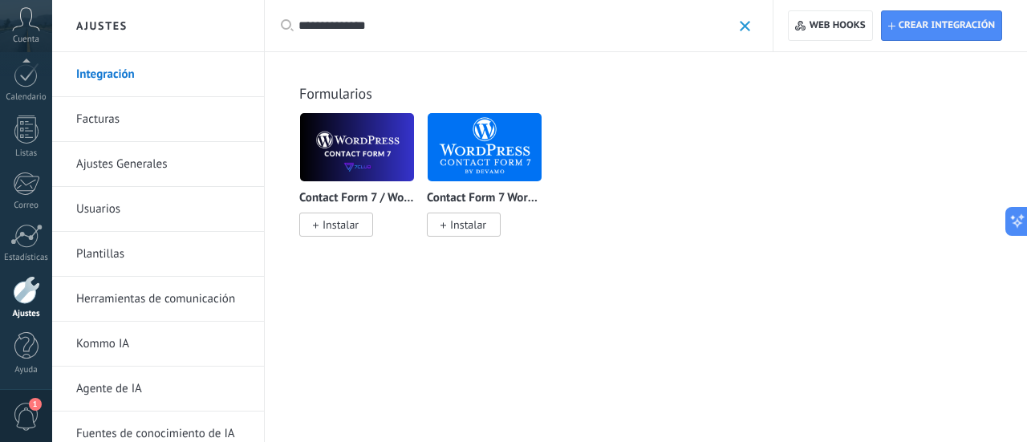
click at [512, 144] on img at bounding box center [485, 147] width 114 height 78
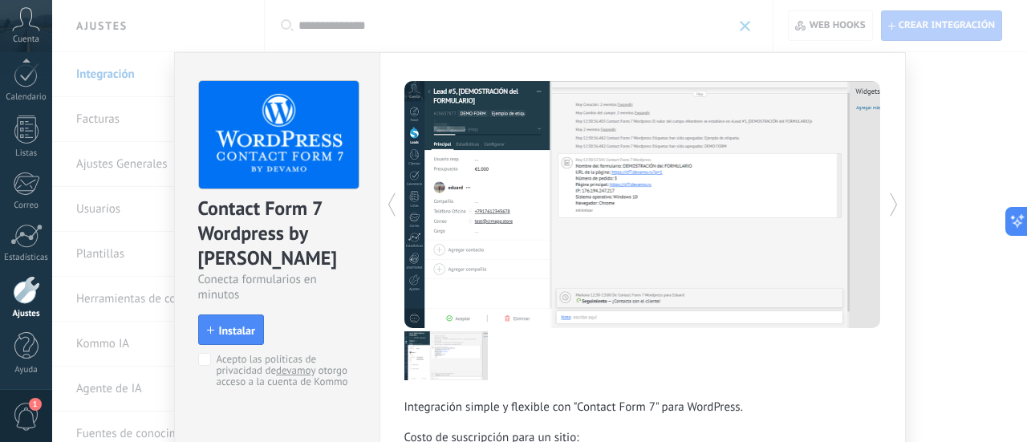
click at [916, 121] on div "Contact Form 7 Wordpress by Devamo Conecta formularios en minutos install Insta…" at bounding box center [539, 221] width 975 height 442
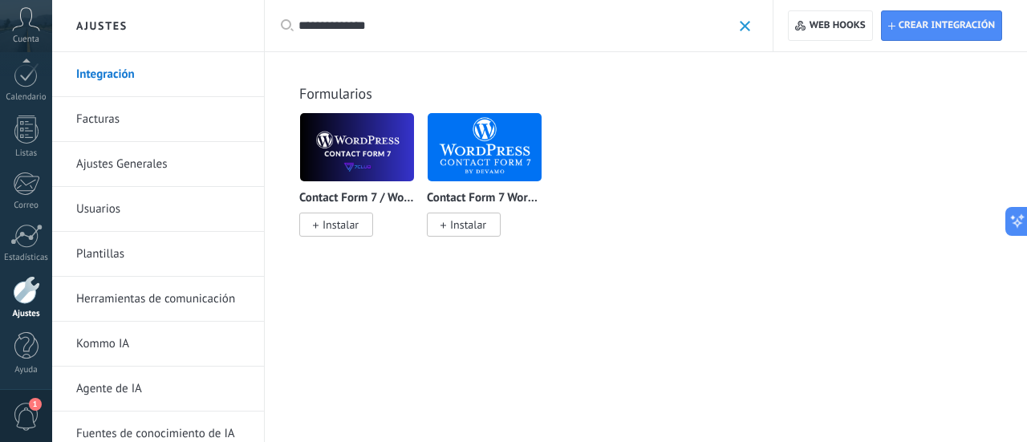
click at [27, 296] on div at bounding box center [26, 290] width 27 height 28
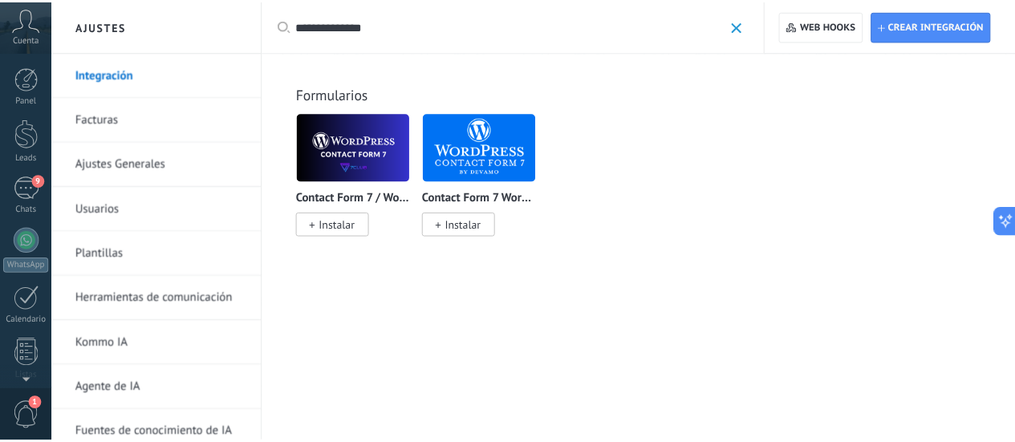
scroll to position [224, 0]
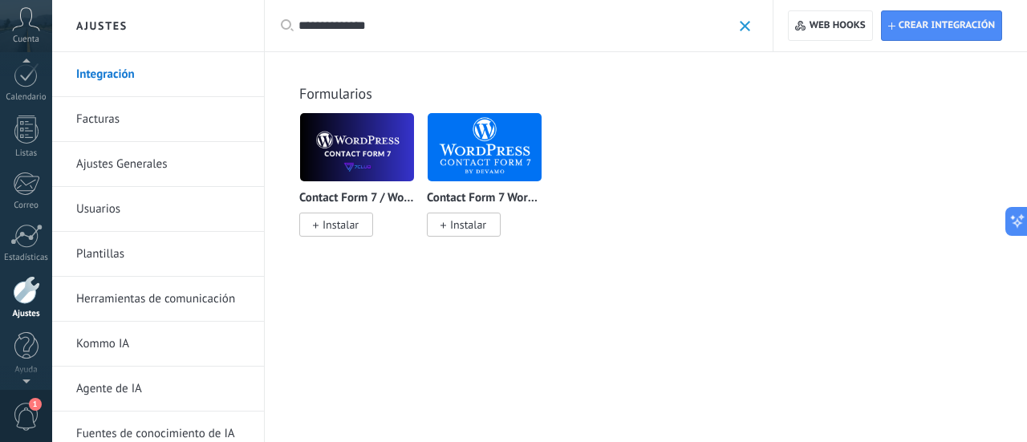
click at [26, 22] on icon at bounding box center [26, 19] width 28 height 24
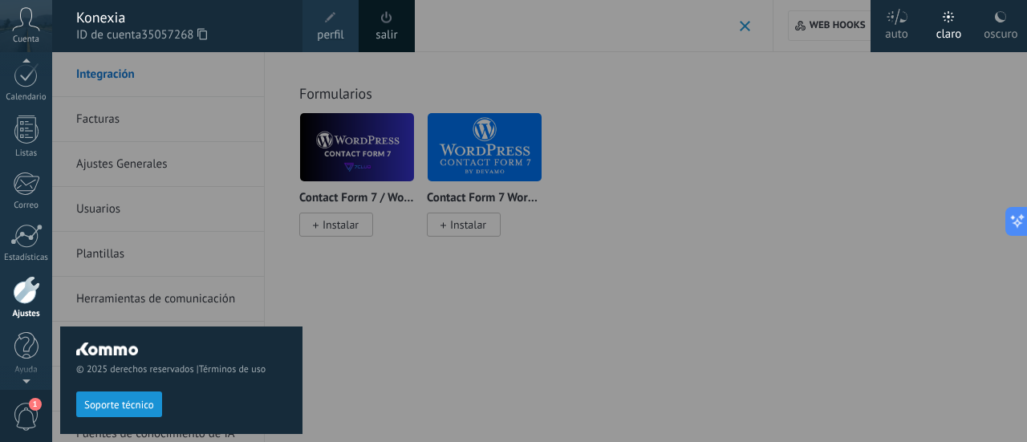
click at [116, 13] on div "Konexia" at bounding box center [181, 18] width 210 height 18
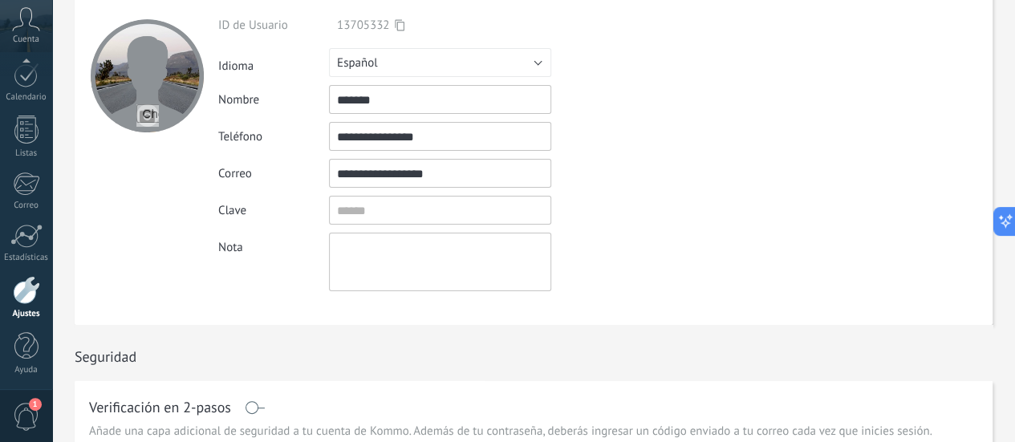
scroll to position [63, 0]
click at [40, 296] on link "Ajustes" at bounding box center [26, 297] width 52 height 43
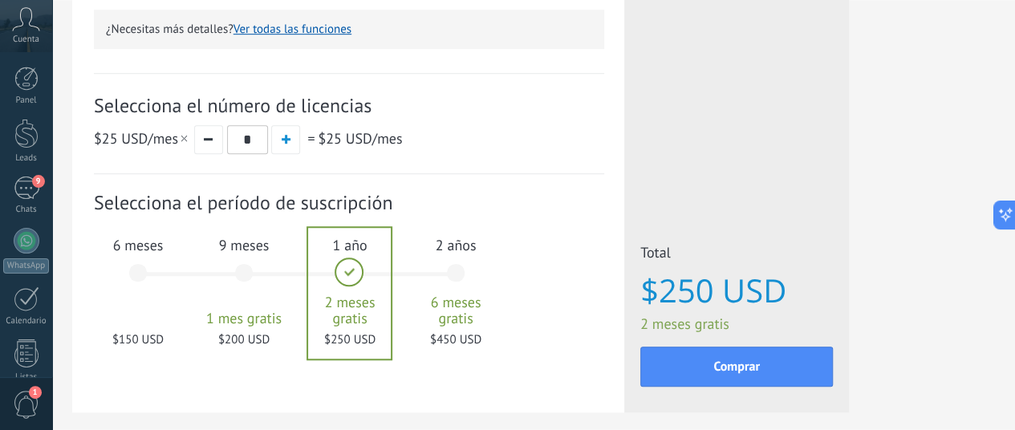
scroll to position [599, 0]
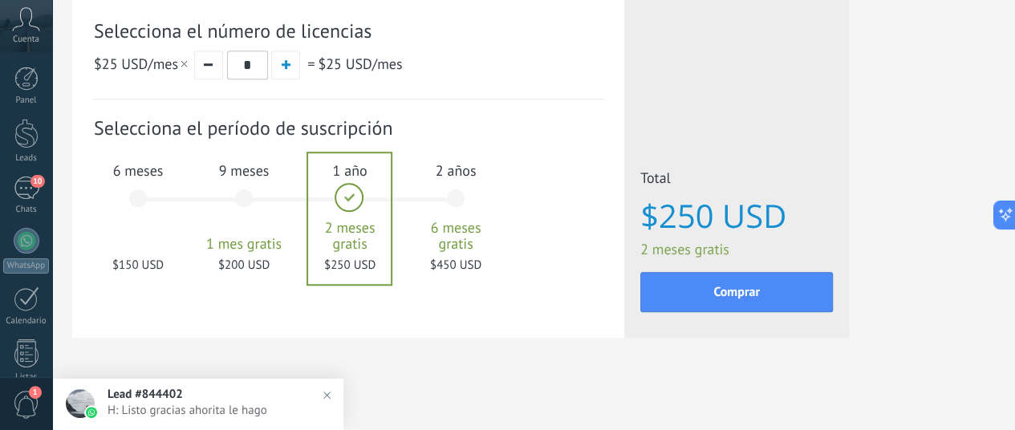
click at [181, 197] on div "6 meses $150 USD" at bounding box center [138, 205] width 87 height 113
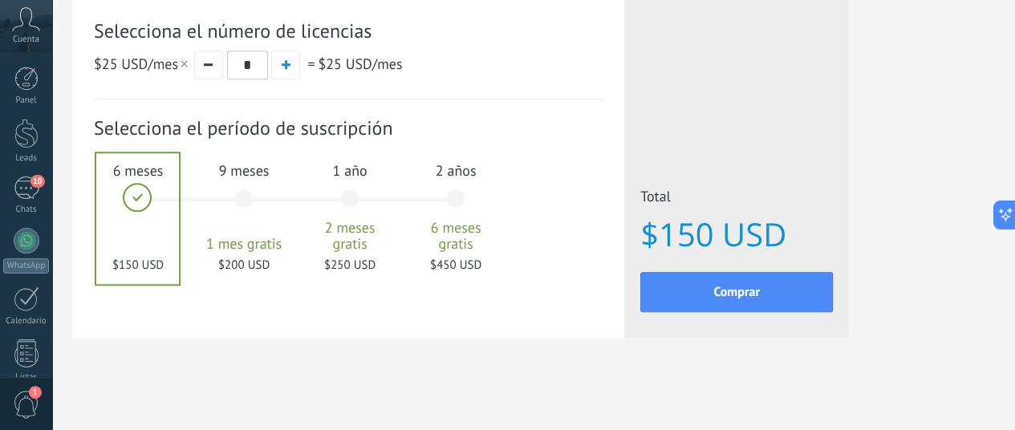
click at [287, 191] on div "9 meses 1 mes gratis $200 USD" at bounding box center [244, 205] width 87 height 113
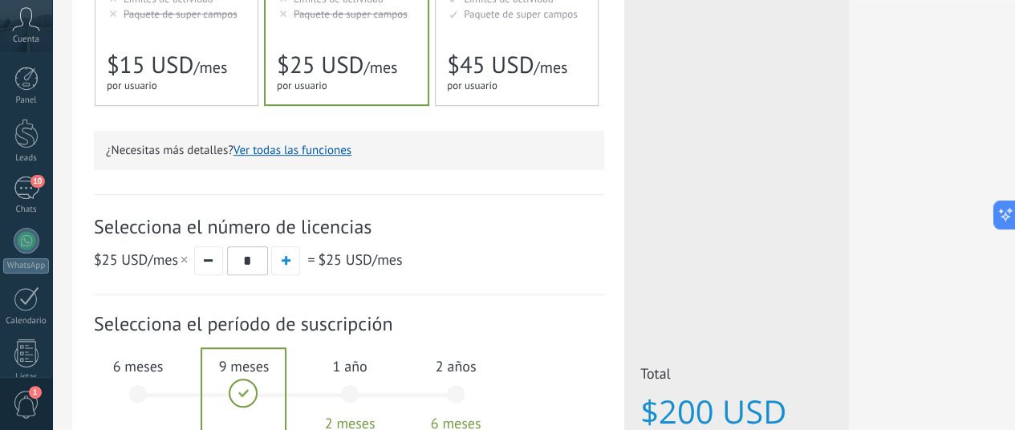
scroll to position [408, 0]
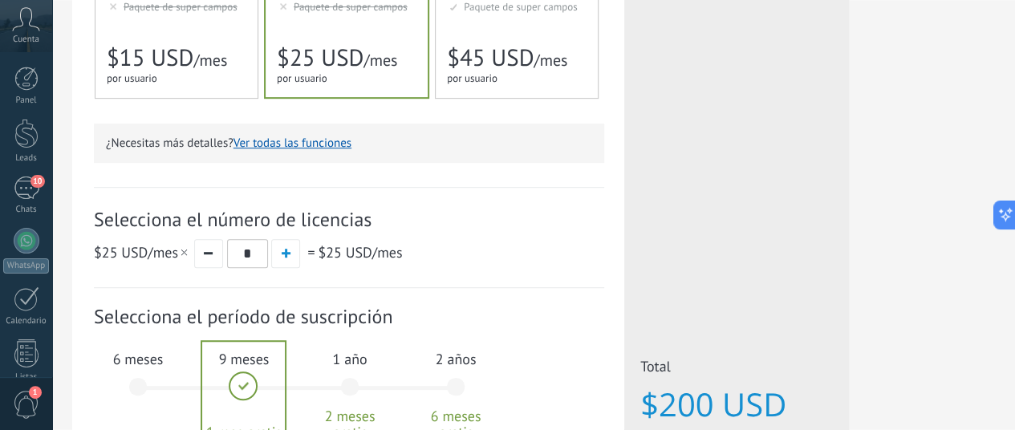
click at [300, 262] on button "button" at bounding box center [285, 253] width 29 height 29
click at [223, 256] on button "button" at bounding box center [208, 253] width 29 height 29
type input "*"
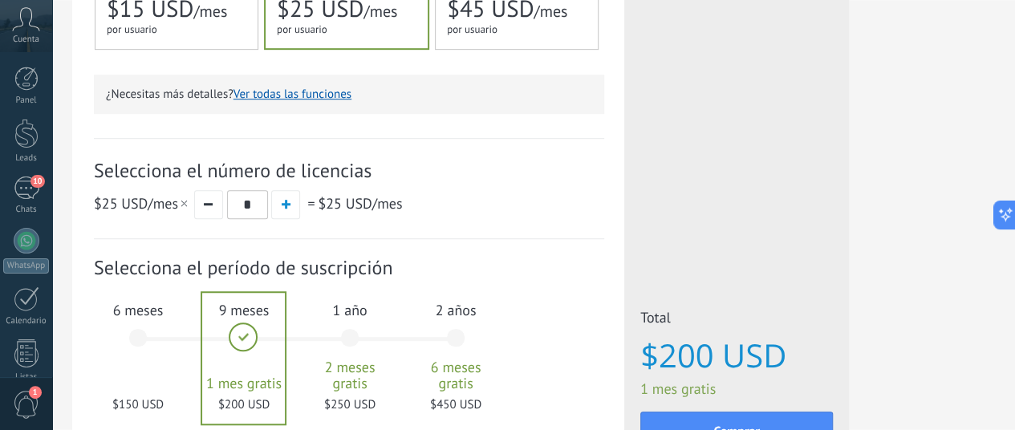
scroll to position [458, 22]
click at [181, 315] on span "6 meses" at bounding box center [138, 309] width 87 height 18
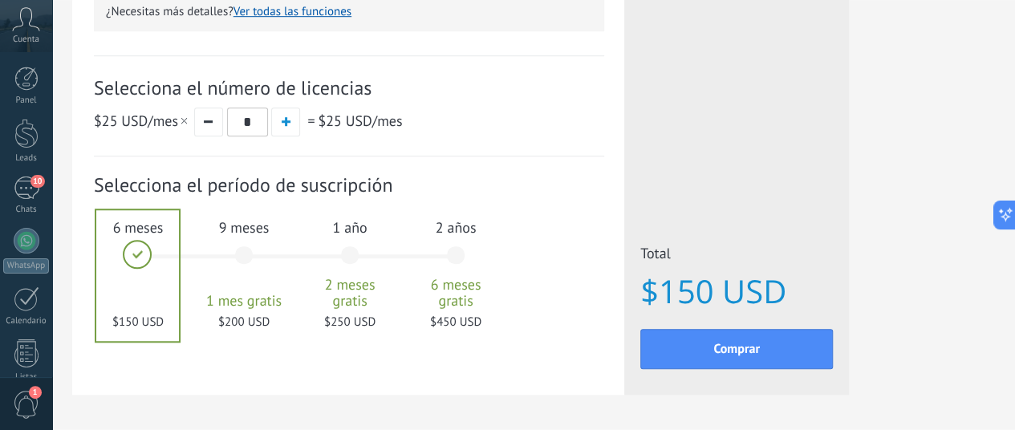
scroll to position [541, 22]
click at [499, 242] on div "2 años 6 meses gratis $450 USD" at bounding box center [455, 261] width 87 height 113
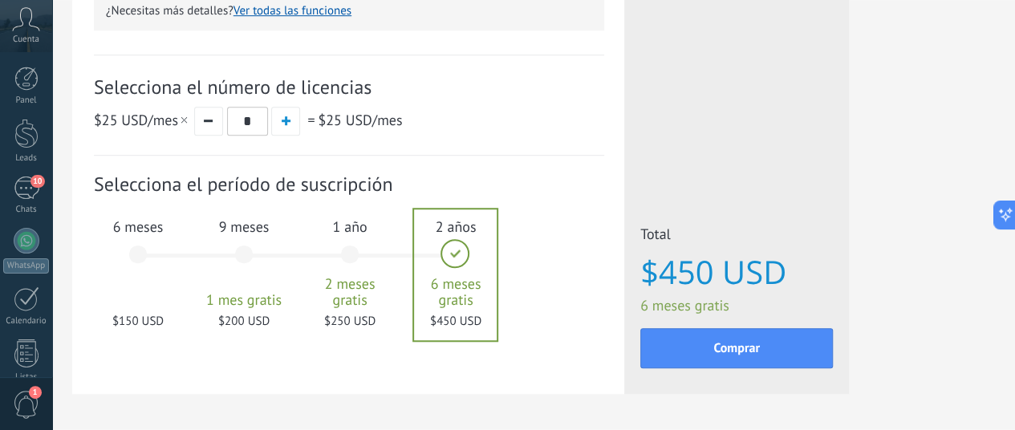
click at [181, 254] on div "6 meses $150 USD" at bounding box center [138, 261] width 87 height 113
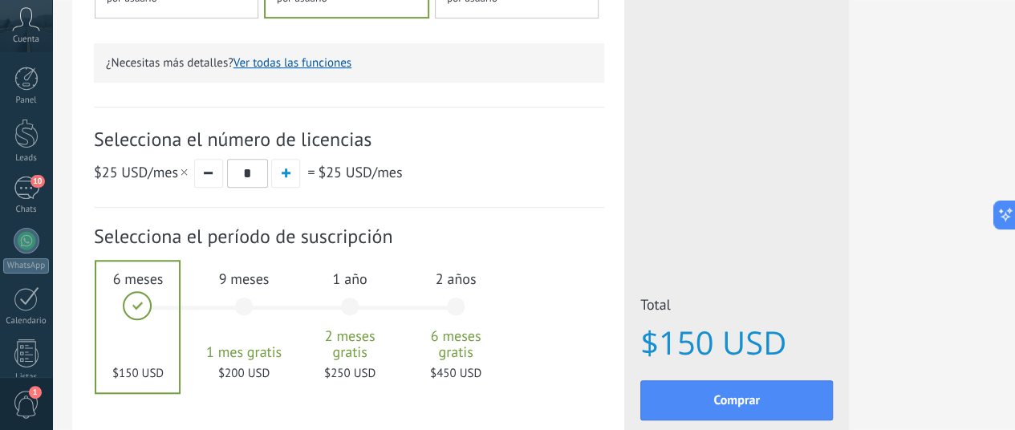
scroll to position [494, 10]
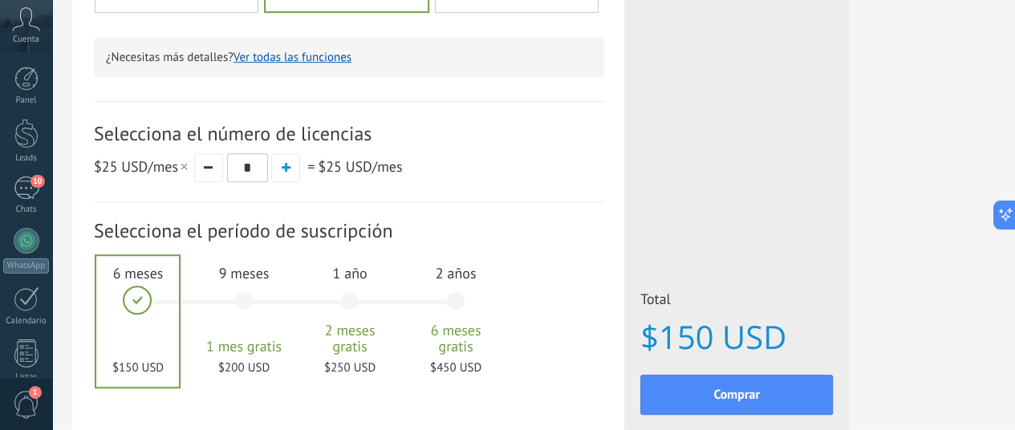
click at [393, 311] on div "1 año 2 meses gratis $250 USD" at bounding box center [350, 308] width 87 height 113
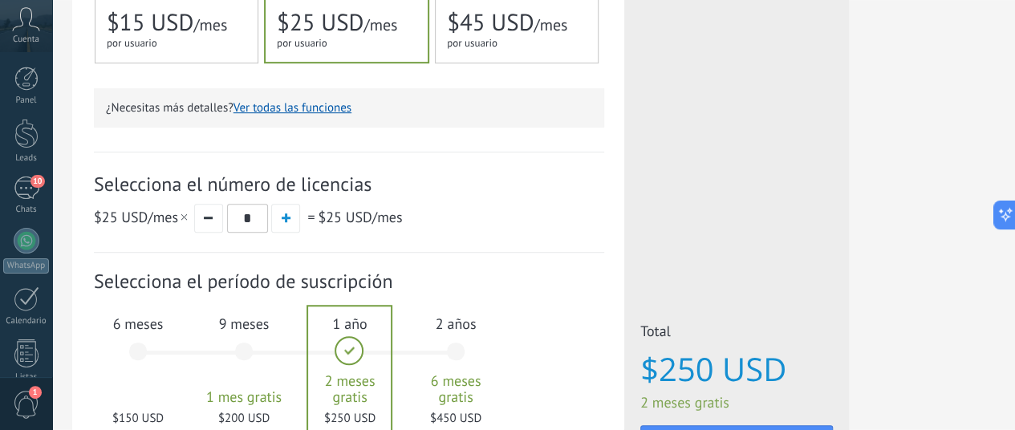
scroll to position [506, 10]
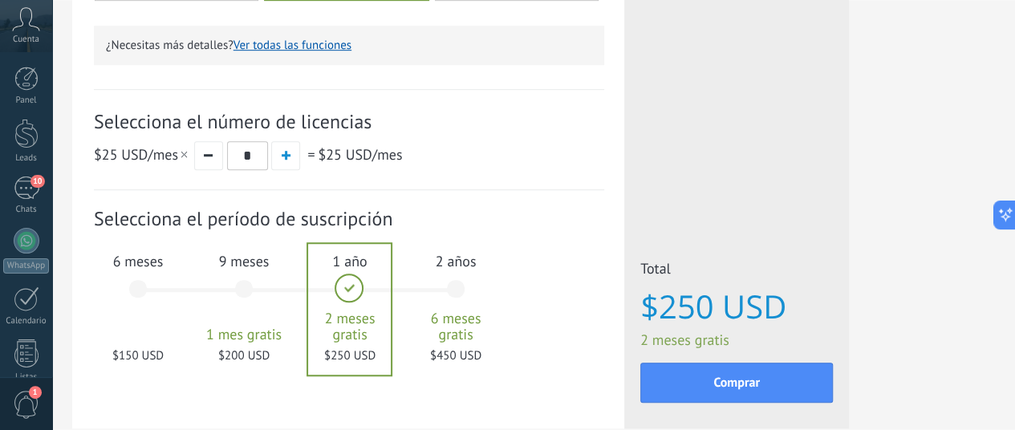
click at [499, 266] on span "2 años" at bounding box center [455, 261] width 87 height 18
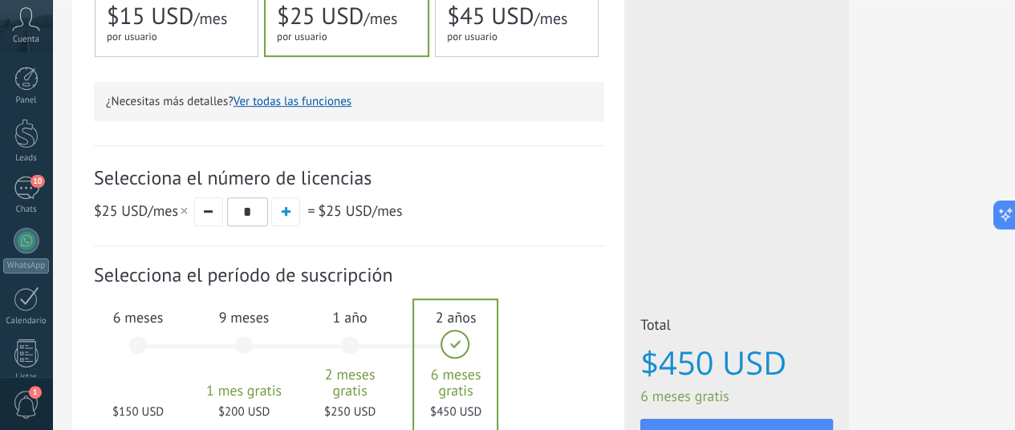
scroll to position [563, 10]
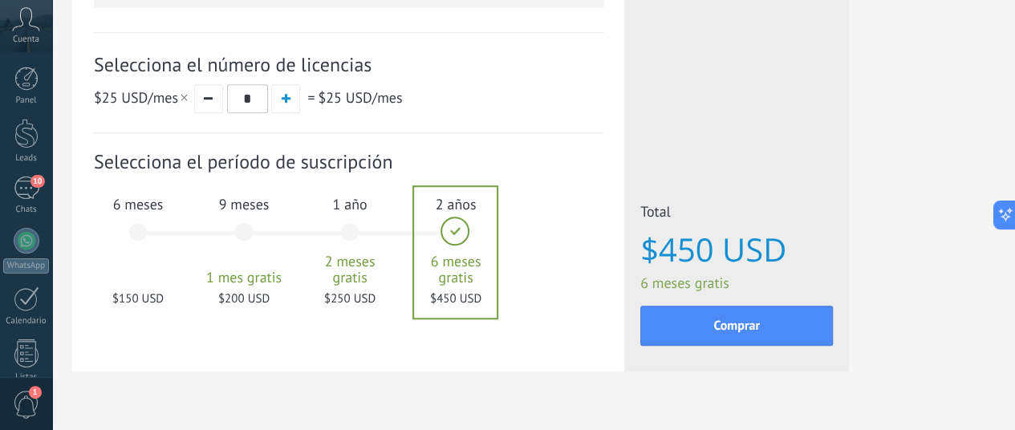
click at [181, 241] on div "6 meses $150 USD" at bounding box center [138, 239] width 87 height 113
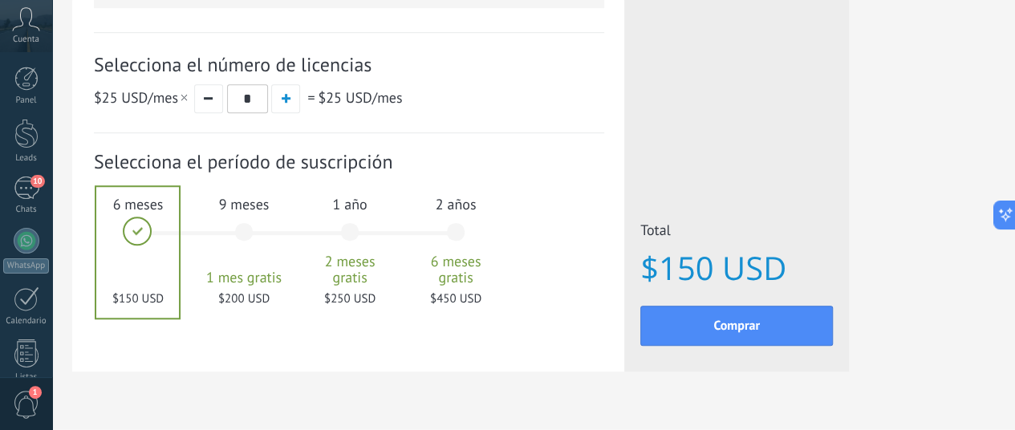
click at [393, 248] on div "1 año 2 meses gratis $250 USD" at bounding box center [350, 239] width 87 height 113
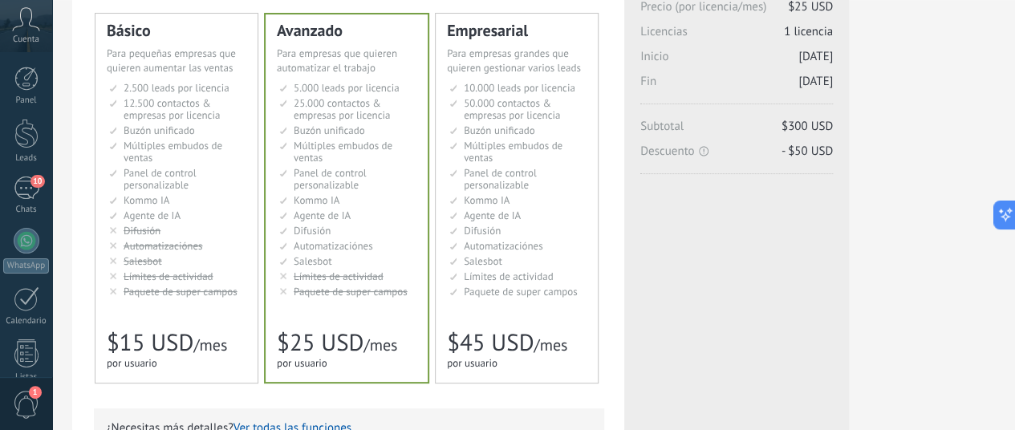
scroll to position [122, 10]
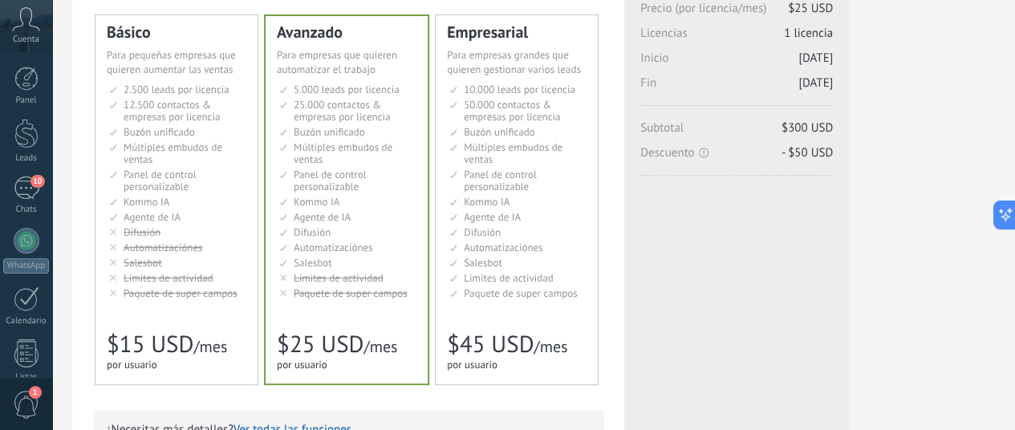
click at [428, 314] on div "Avanzado Для автоматизации сделок в растущей компании For growing businesses th…" at bounding box center [347, 200] width 162 height 368
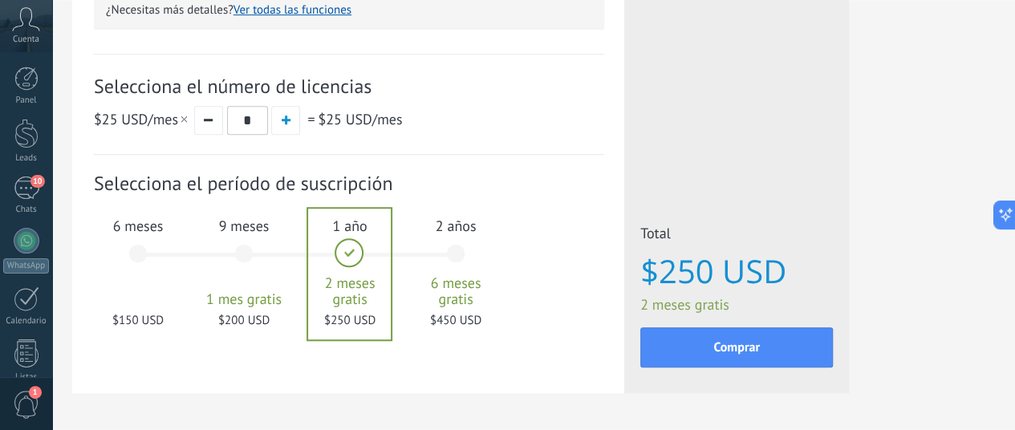
scroll to position [543, 10]
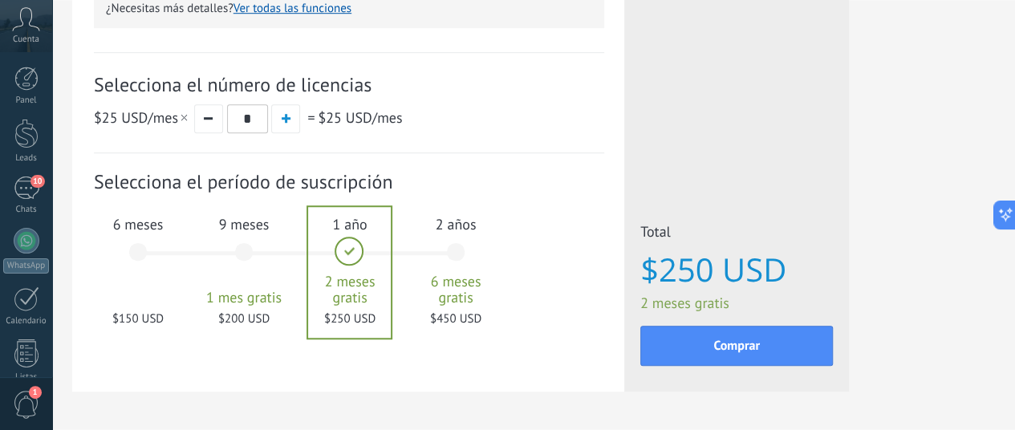
click at [181, 244] on div "6 meses $150 USD" at bounding box center [138, 259] width 87 height 113
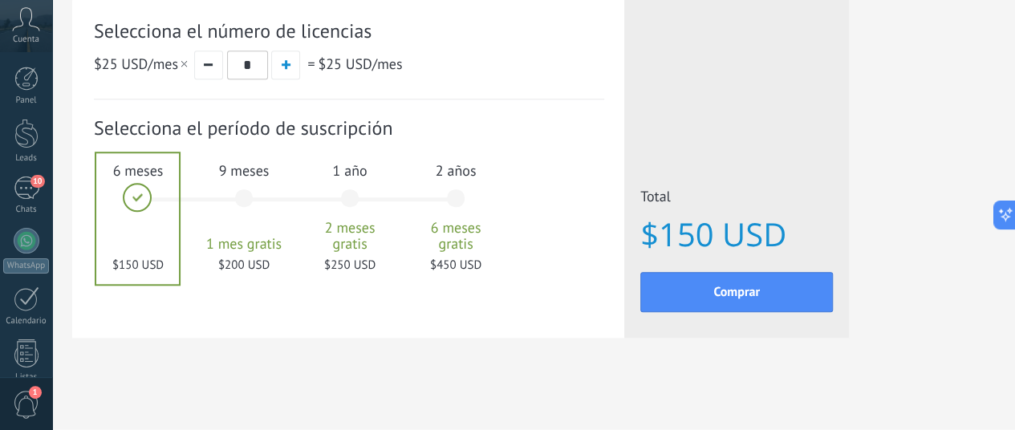
scroll to position [544, 10]
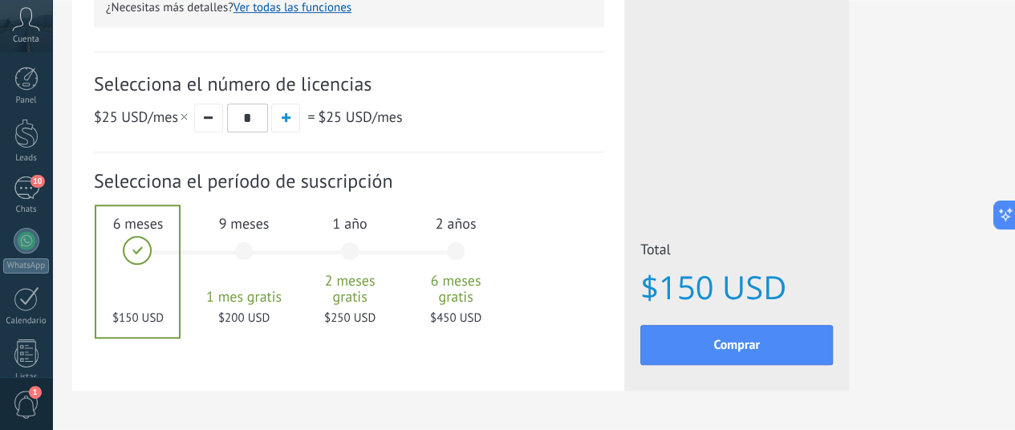
click at [833, 354] on button "Comprar" at bounding box center [736, 345] width 193 height 40
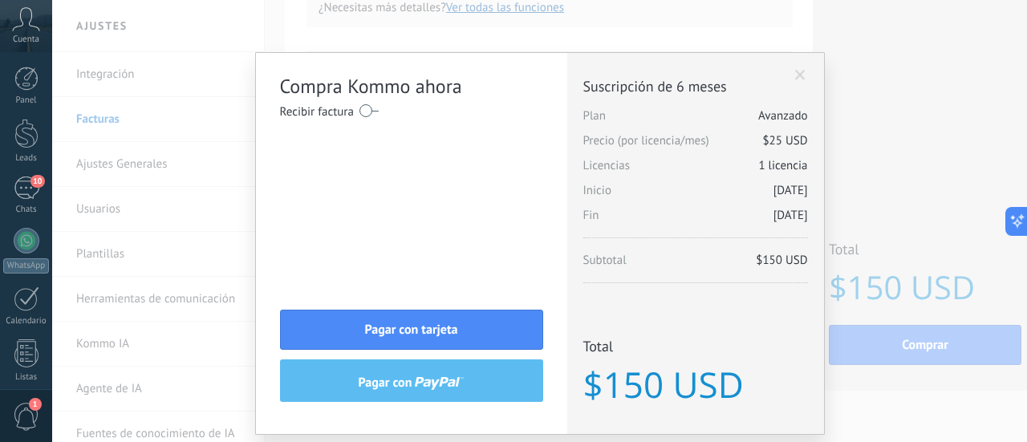
scroll to position [44, 0]
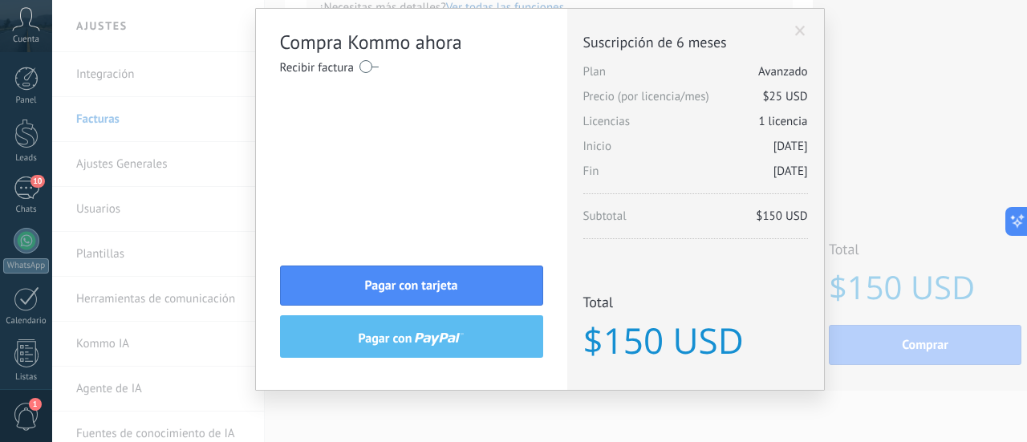
click at [416, 298] on button "Pagar con tarjeta" at bounding box center [411, 286] width 263 height 40
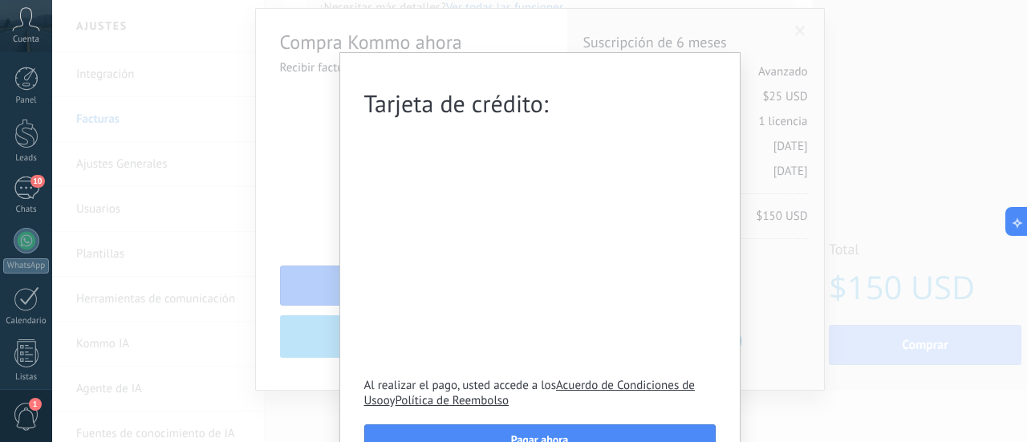
click at [303, 146] on div "Tarjeta de crédito: Al realizar el pago, usted accede a los Acuerdo de Condicio…" at bounding box center [539, 221] width 975 height 442
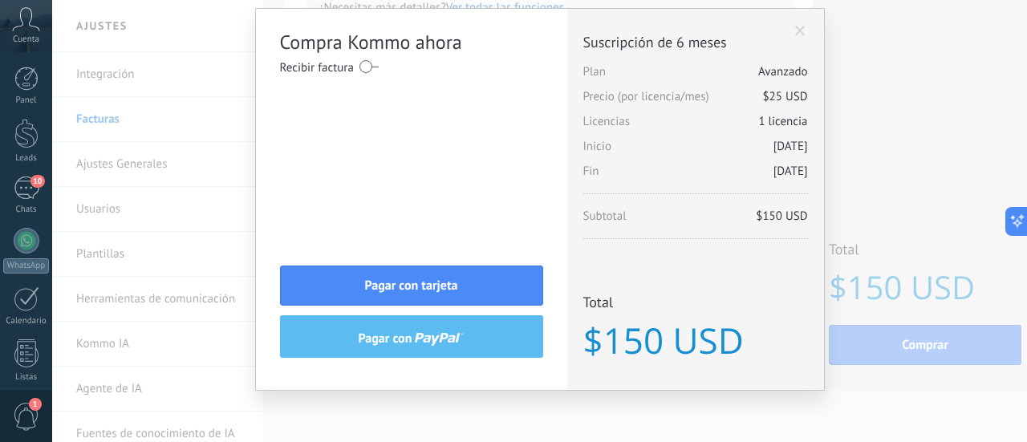
click at [368, 67] on label at bounding box center [369, 67] width 19 height 26
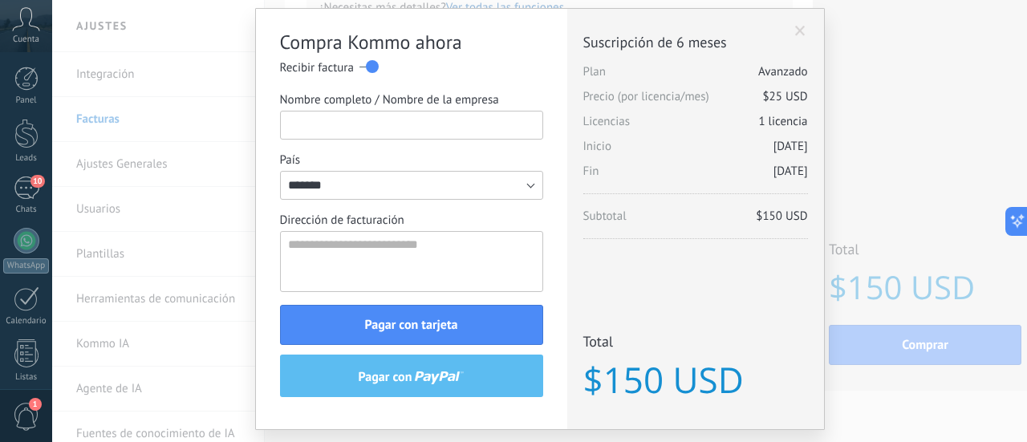
click at [364, 111] on input "Nombre completo / Nombre de la empresa" at bounding box center [411, 125] width 263 height 29
type input "**********"
click at [380, 250] on textarea "Dirección de facturación" at bounding box center [411, 261] width 263 height 61
click at [392, 262] on textarea "**********" at bounding box center [411, 261] width 263 height 61
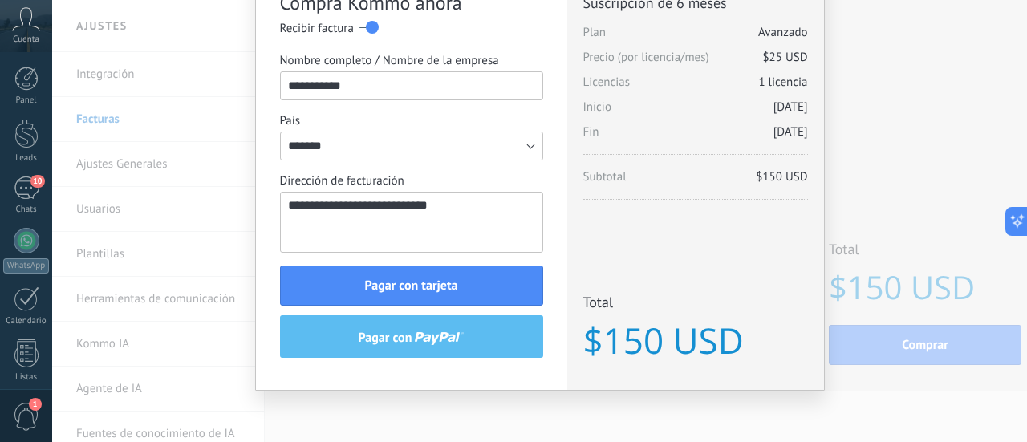
type textarea "**********"
click at [365, 270] on button "Pagar con tarjeta" at bounding box center [411, 286] width 263 height 40
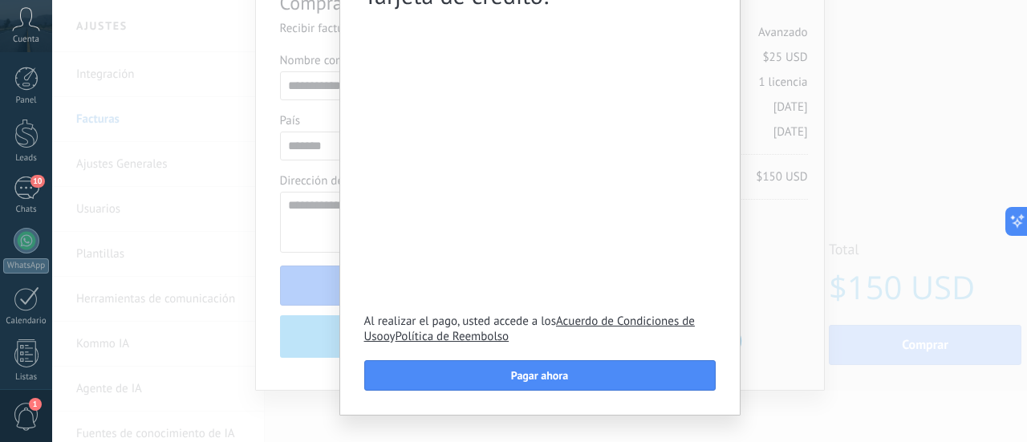
scroll to position [134, 0]
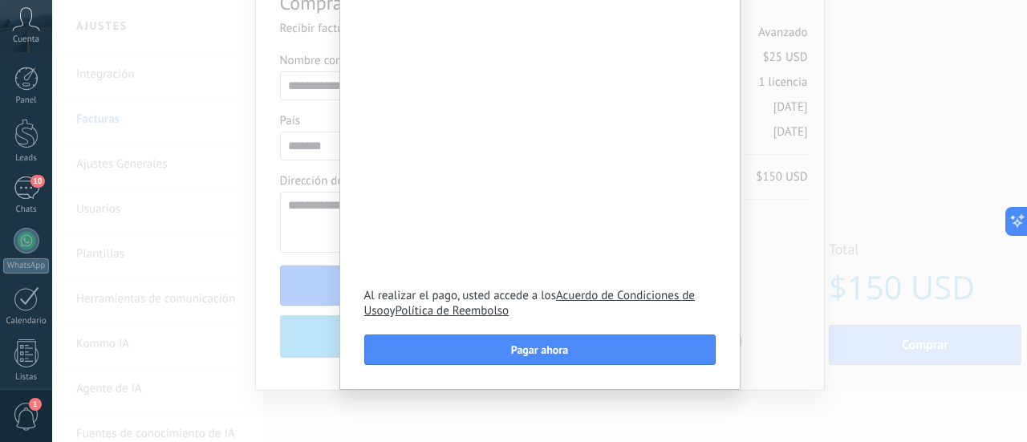
click at [607, 346] on button "Pagar ahora" at bounding box center [539, 350] width 351 height 30
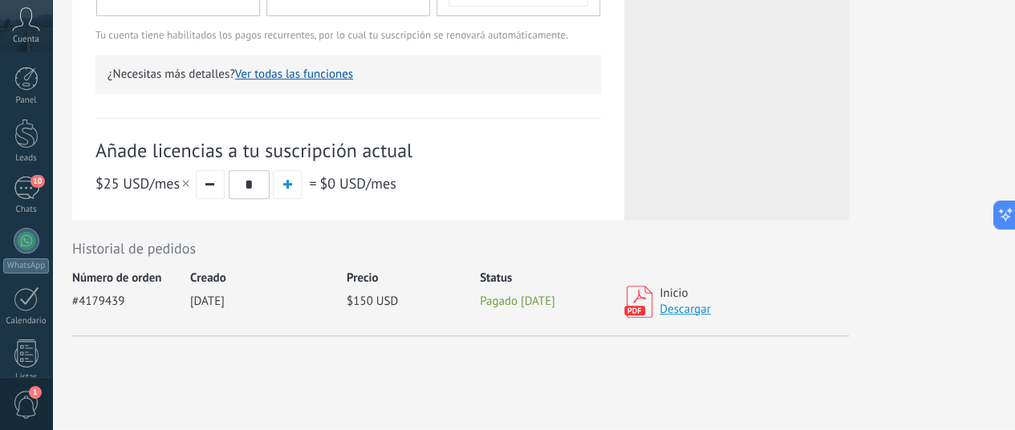
scroll to position [528, 0]
click at [711, 312] on link "Descargar" at bounding box center [685, 309] width 51 height 15
click at [849, 288] on div "#4179439 [DATE] $150 USD Pagado [DATE] Inicio Descargar" at bounding box center [460, 311] width 777 height 51
click at [711, 315] on link "Descargar" at bounding box center [685, 309] width 51 height 15
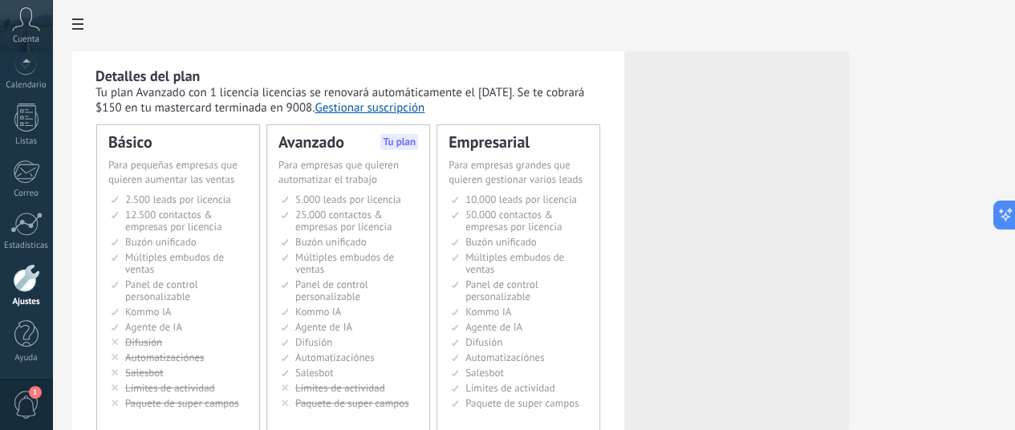
click at [43, 20] on div "Cuenta" at bounding box center [26, 26] width 52 height 52
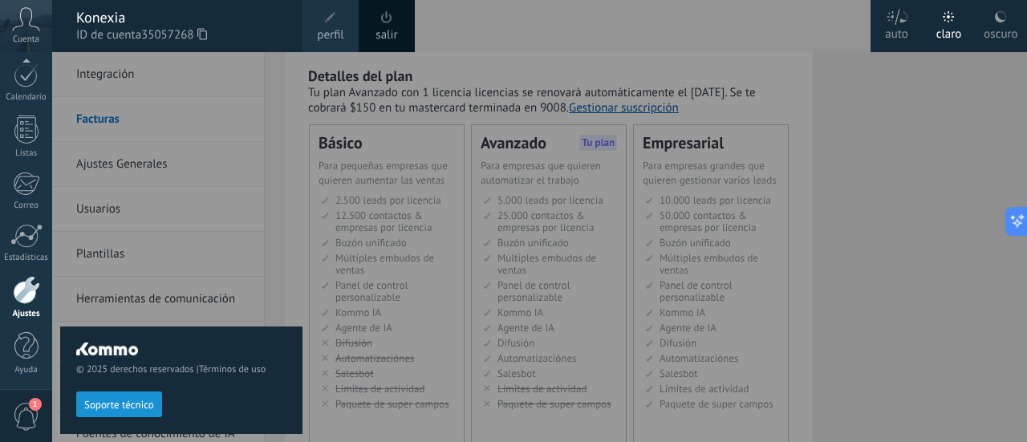
click at [26, 13] on icon at bounding box center [26, 19] width 28 height 24
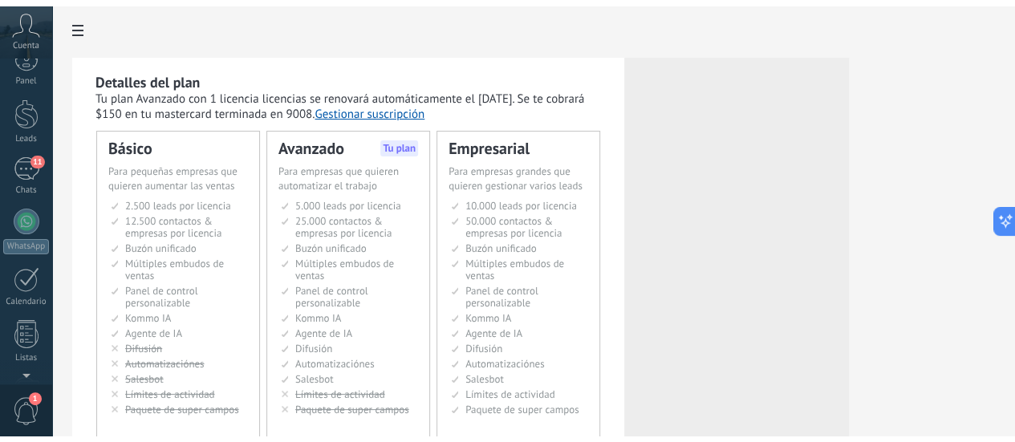
scroll to position [0, 0]
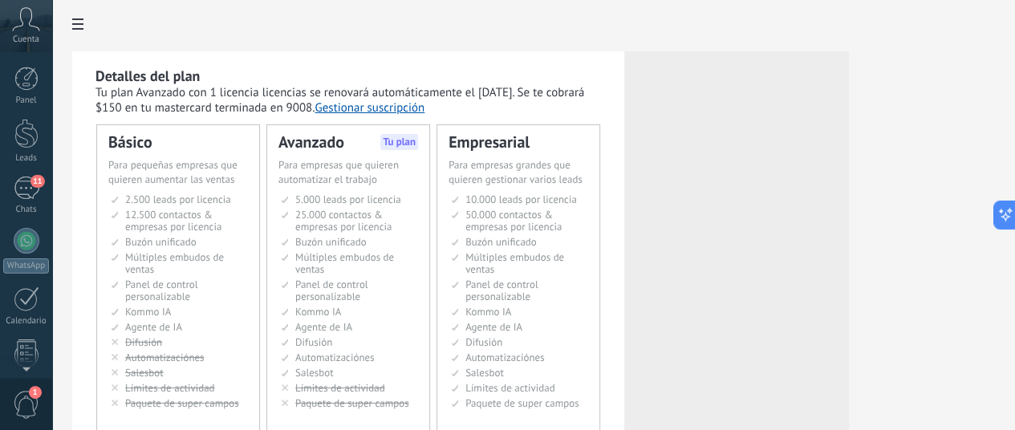
click at [22, 80] on div at bounding box center [26, 79] width 24 height 24
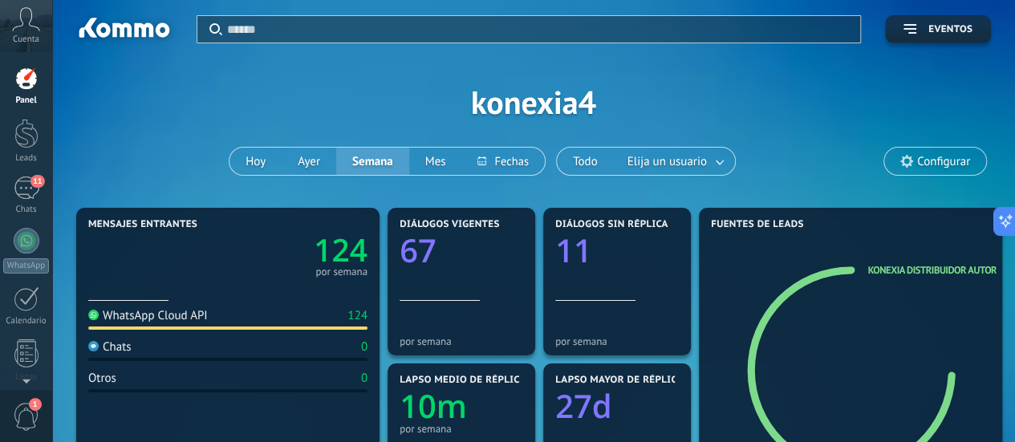
click at [21, 84] on div at bounding box center [26, 79] width 24 height 24
click at [25, 149] on link "Leads" at bounding box center [26, 141] width 52 height 45
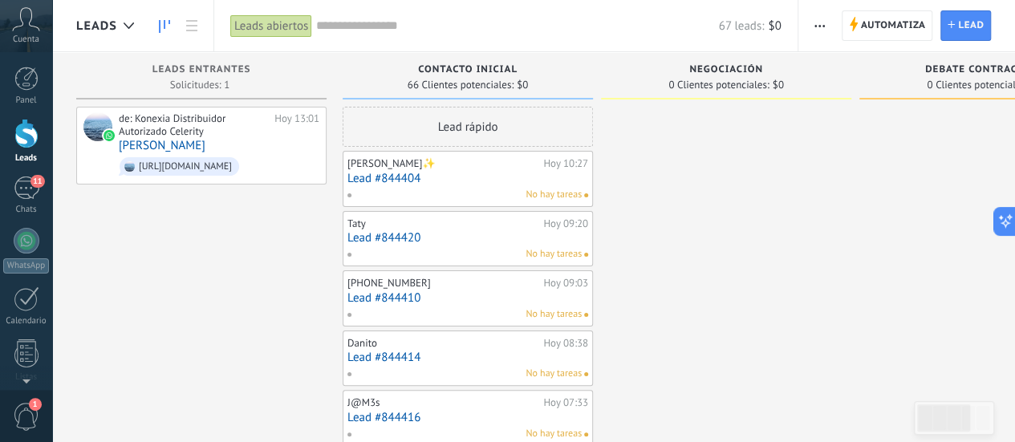
click at [16, 192] on div "11" at bounding box center [27, 188] width 26 height 23
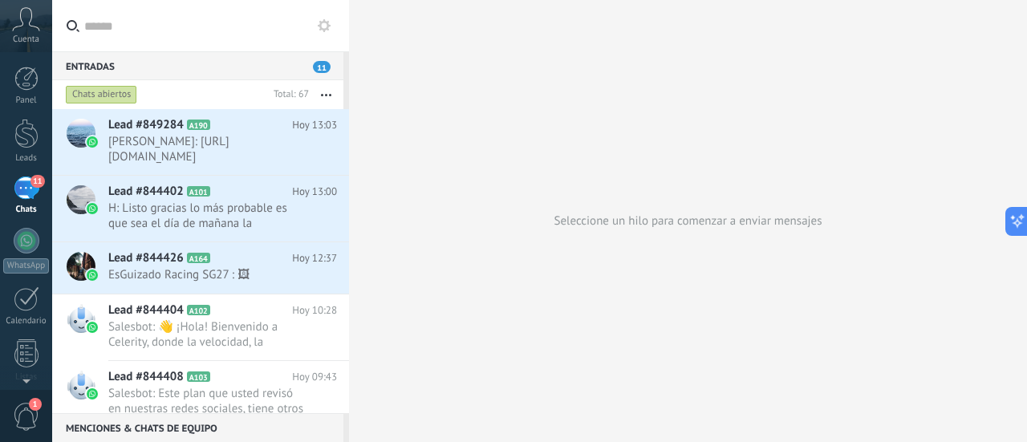
click at [22, 27] on icon at bounding box center [26, 19] width 28 height 24
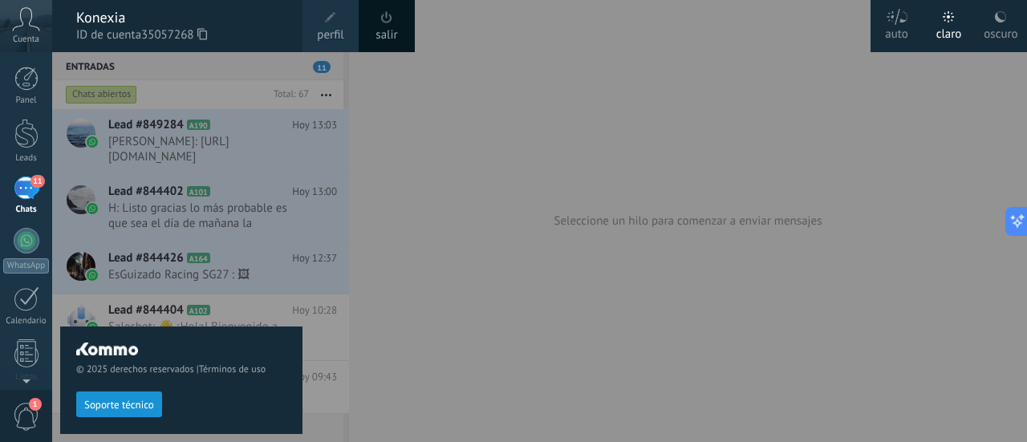
click at [33, 30] on icon at bounding box center [26, 19] width 28 height 24
